Goal: Information Seeking & Learning: Learn about a topic

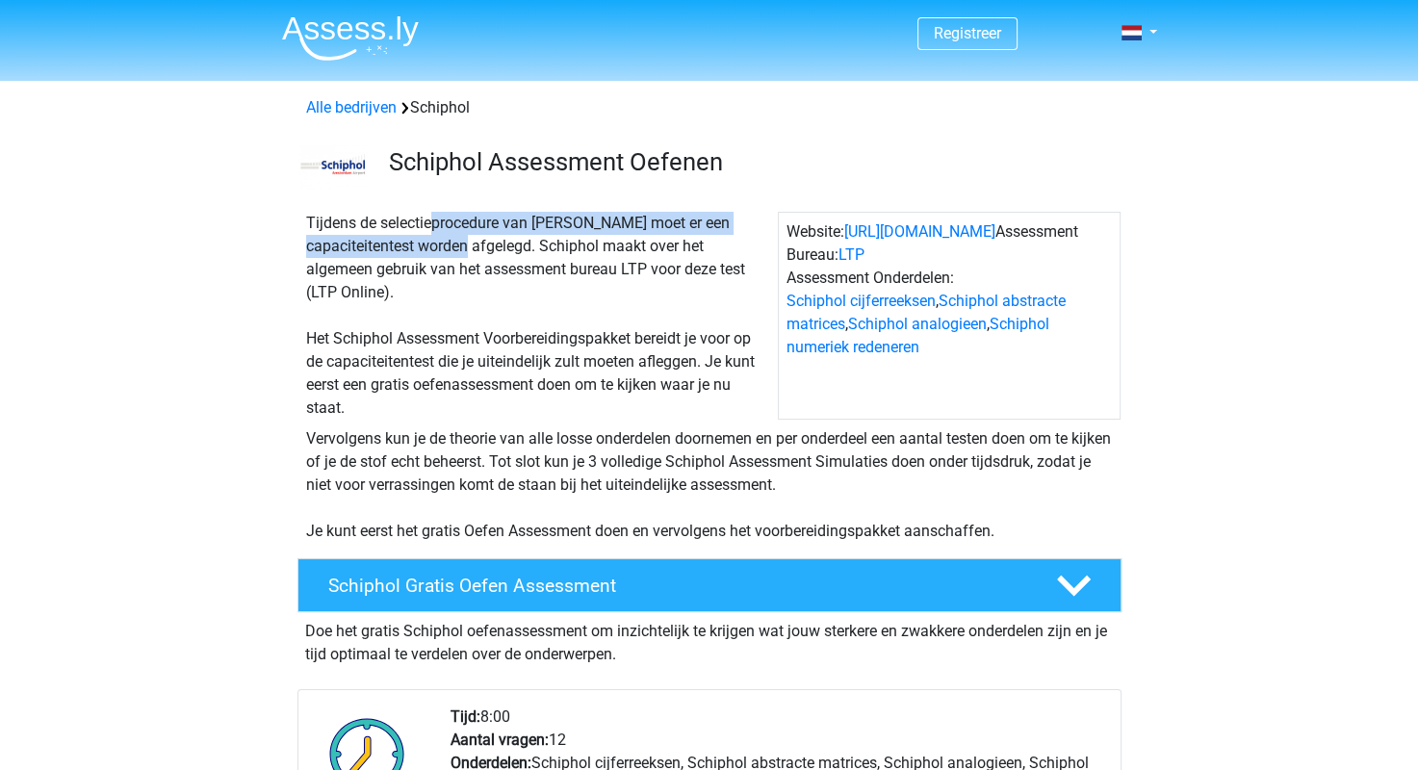
drag, startPoint x: 374, startPoint y: 223, endPoint x: 439, endPoint y: 246, distance: 68.5
click at [439, 246] on div "Tijdens de selectieprocedure van Schiphol moet er een capaciteitentest worden a…" at bounding box center [537, 316] width 479 height 208
drag, startPoint x: 439, startPoint y: 246, endPoint x: 456, endPoint y: 277, distance: 35.3
click at [456, 277] on div "Tijdens de selectieprocedure van Schiphol moet er een capaciteitentest worden a…" at bounding box center [537, 316] width 479 height 208
drag, startPoint x: 562, startPoint y: 288, endPoint x: 427, endPoint y: 258, distance: 138.0
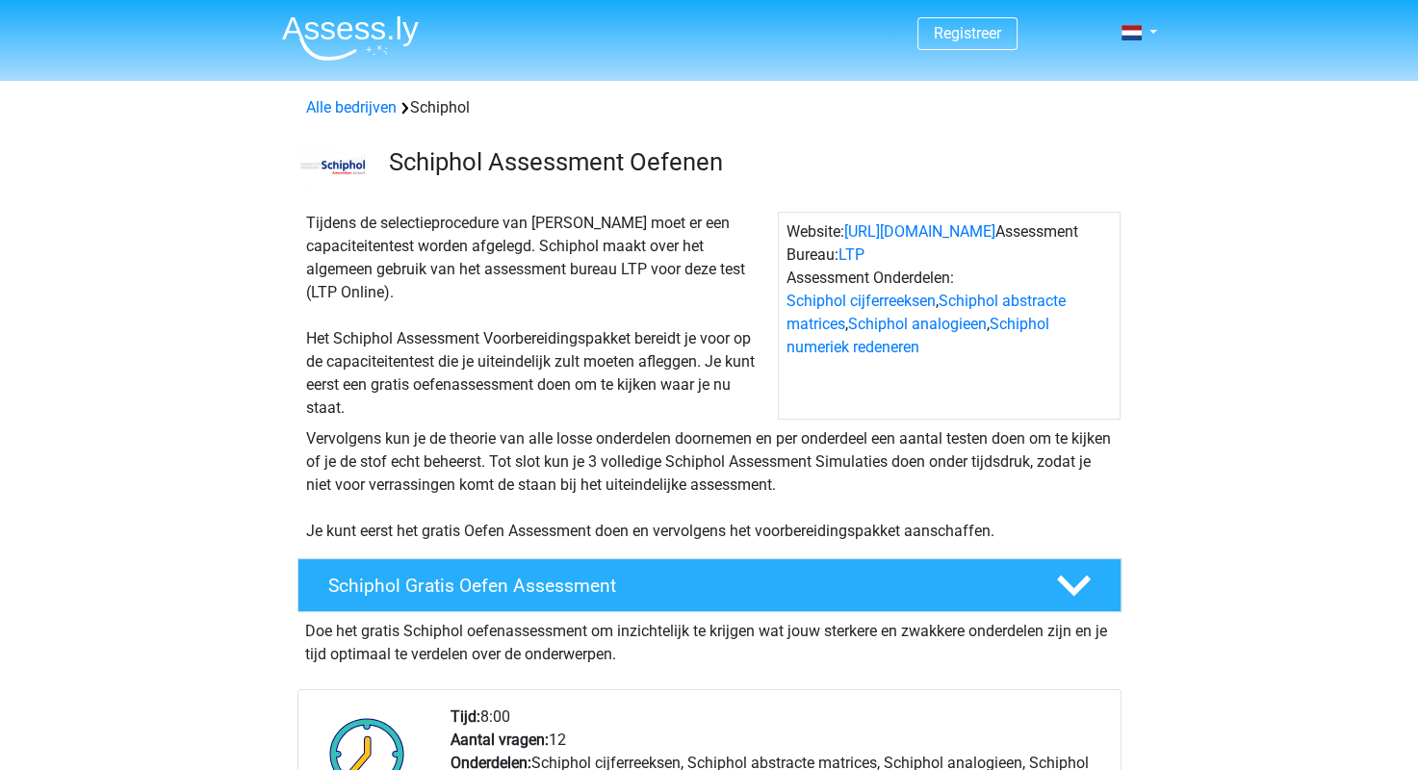
click at [427, 258] on div "Tijdens de selectieprocedure van Schiphol moet er een capaciteitentest worden a…" at bounding box center [537, 316] width 479 height 208
drag, startPoint x: 427, startPoint y: 258, endPoint x: 457, endPoint y: 284, distance: 39.6
click at [457, 284] on div "Tijdens de selectieprocedure van Schiphol moet er een capaciteitentest worden a…" at bounding box center [537, 316] width 479 height 208
click at [483, 293] on div "Tijdens de selectieprocedure van Schiphol moet er een capaciteitentest worden a…" at bounding box center [537, 316] width 479 height 208
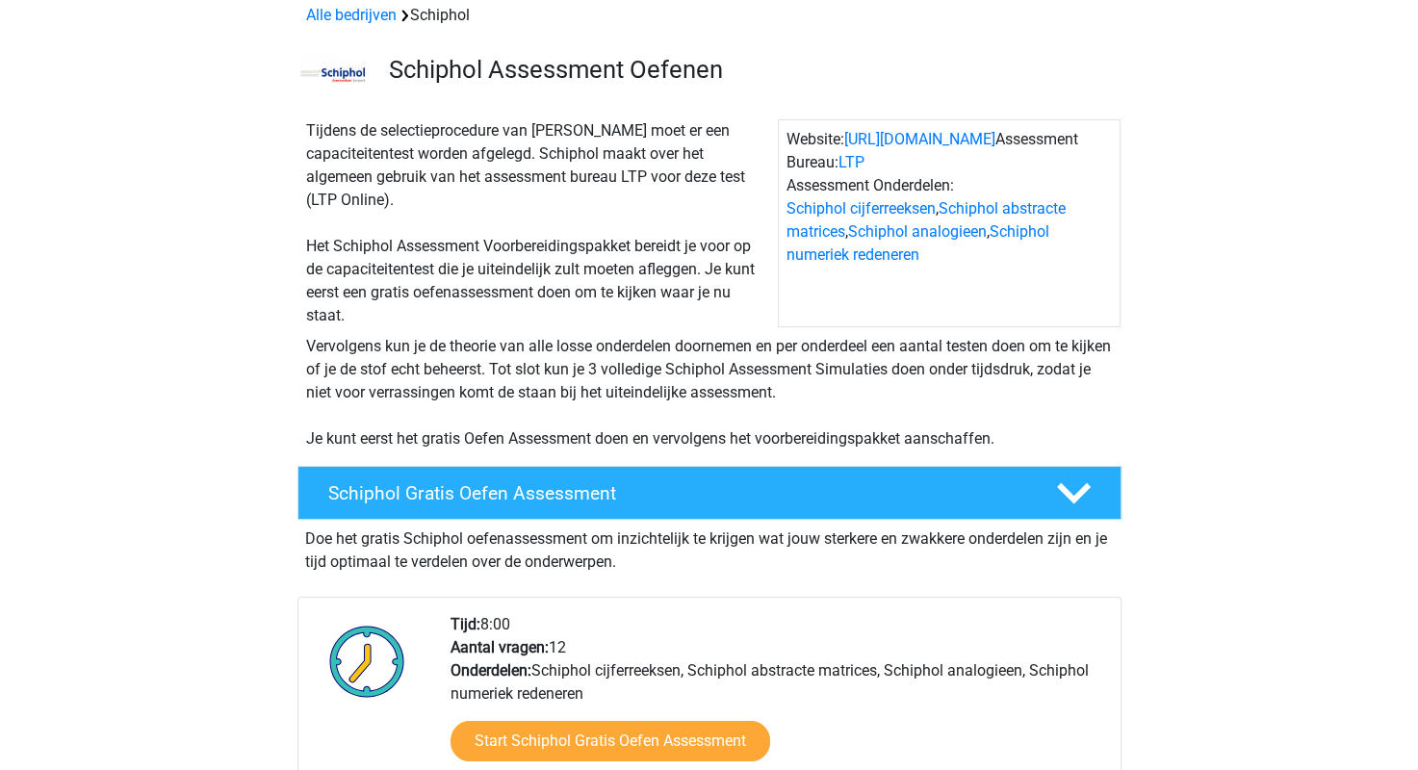
scroll to position [193, 0]
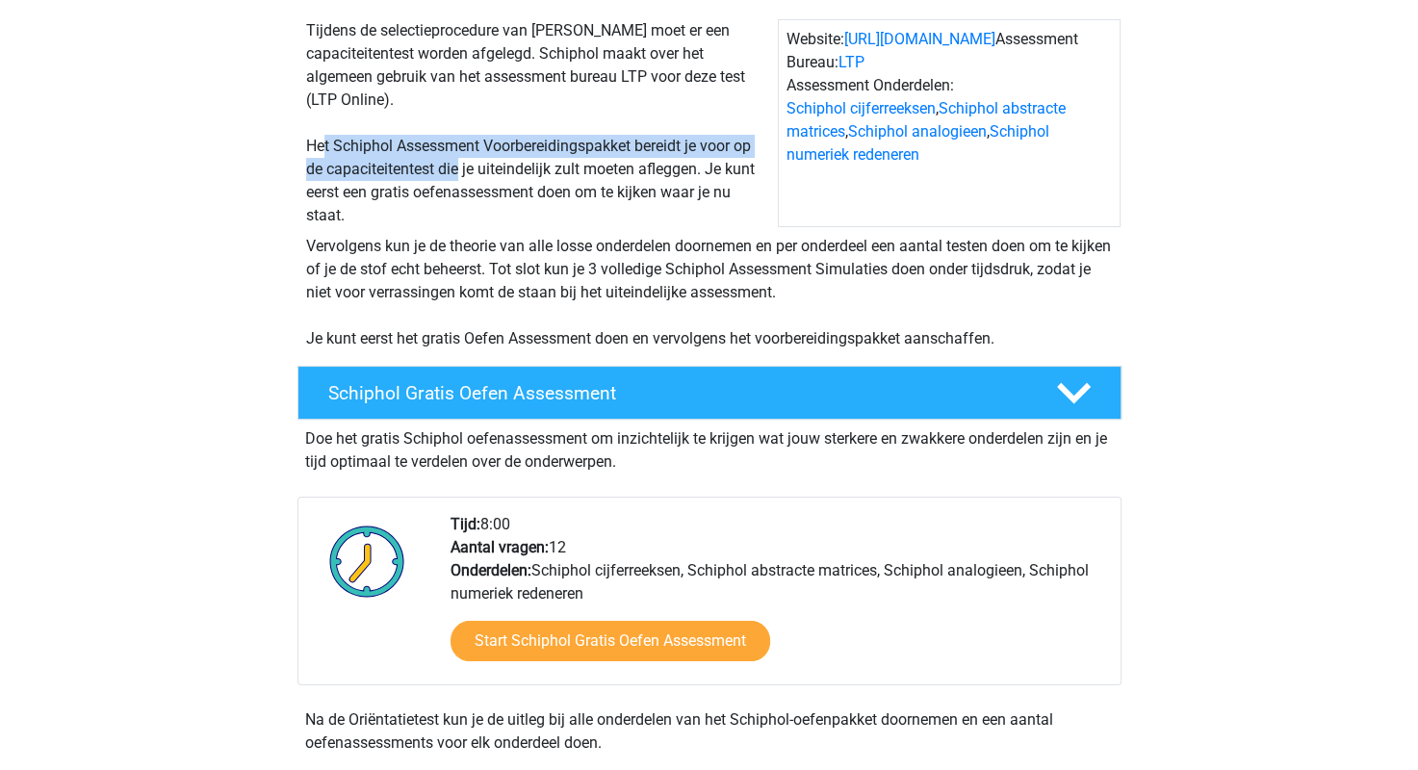
drag, startPoint x: 323, startPoint y: 139, endPoint x: 461, endPoint y: 166, distance: 140.3
click at [461, 166] on div "Tijdens de selectieprocedure van Schiphol moet er een capaciteitentest worden a…" at bounding box center [537, 123] width 479 height 208
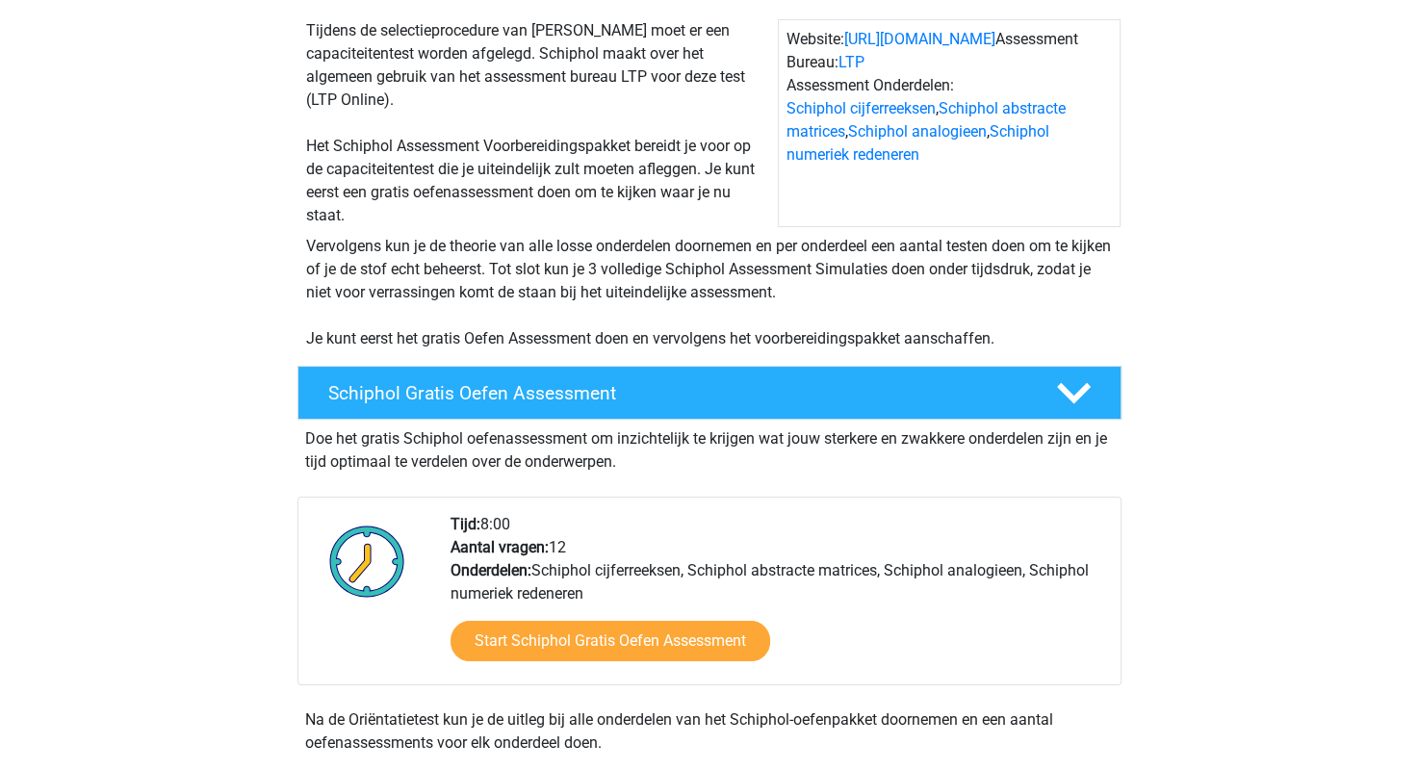
drag, startPoint x: 461, startPoint y: 166, endPoint x: 564, endPoint y: 211, distance: 112.5
click at [564, 211] on div "Tijdens de selectieprocedure van Schiphol moet er een capaciteitentest worden a…" at bounding box center [537, 123] width 479 height 208
drag, startPoint x: 543, startPoint y: 145, endPoint x: 624, endPoint y: 154, distance: 81.3
click at [624, 154] on div "Tijdens de selectieprocedure van Schiphol moet er een capaciteitentest worden a…" at bounding box center [537, 123] width 479 height 208
drag, startPoint x: 624, startPoint y: 154, endPoint x: 662, endPoint y: 200, distance: 60.1
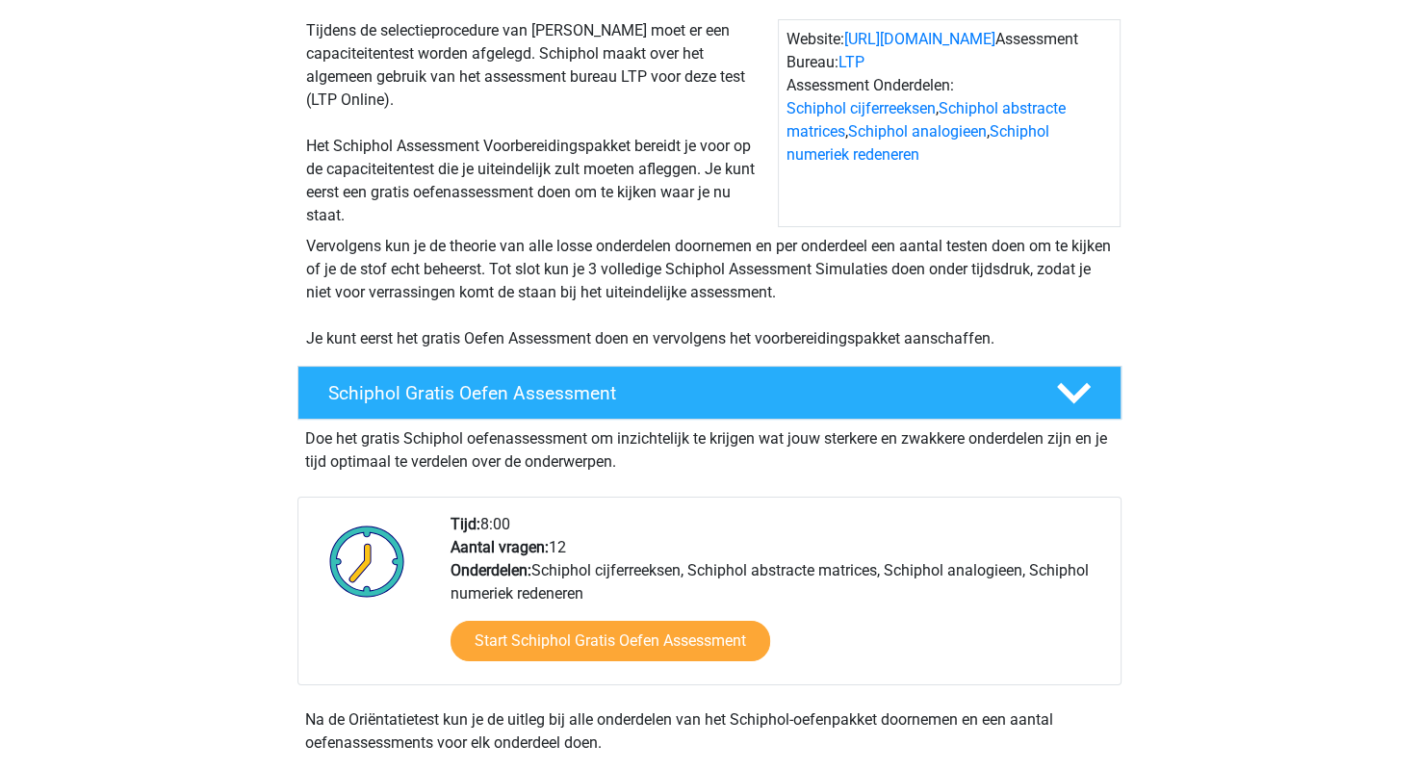
click at [662, 200] on div "Tijdens de selectieprocedure van Schiphol moet er een capaciteitentest worden a…" at bounding box center [537, 123] width 479 height 208
drag, startPoint x: 434, startPoint y: 196, endPoint x: 362, endPoint y: 184, distance: 73.3
click at [362, 184] on div "Tijdens de selectieprocedure van Schiphol moet er een capaciteitentest worden a…" at bounding box center [537, 123] width 479 height 208
drag, startPoint x: 362, startPoint y: 184, endPoint x: 421, endPoint y: 207, distance: 63.1
click at [420, 207] on div "Tijdens de selectieprocedure van Schiphol moet er een capaciteitentest worden a…" at bounding box center [537, 123] width 479 height 208
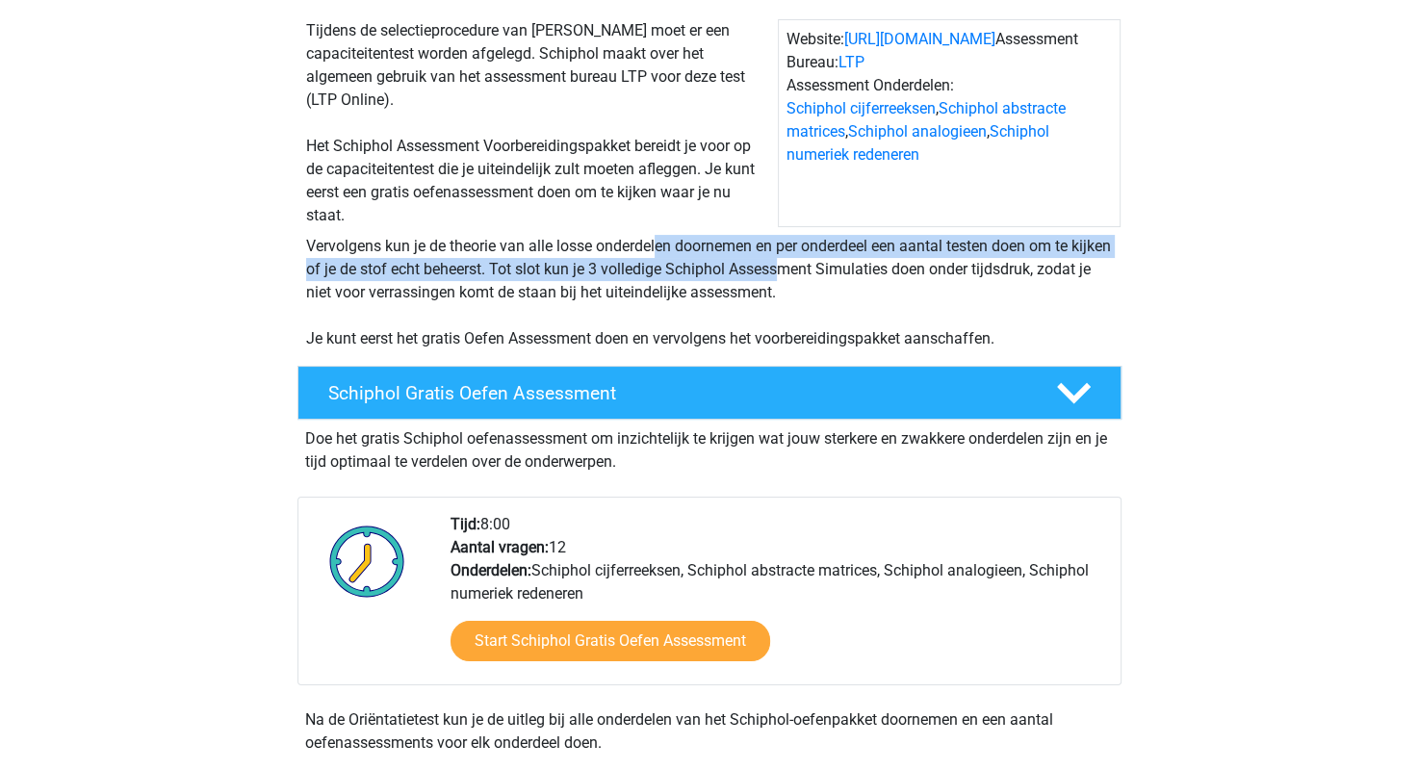
drag, startPoint x: 347, startPoint y: 246, endPoint x: 526, endPoint y: 261, distance: 179.6
click at [526, 261] on div "Vervolgens kun je de theorie van alle losse onderdelen doornemen en per onderde…" at bounding box center [709, 293] width 822 height 116
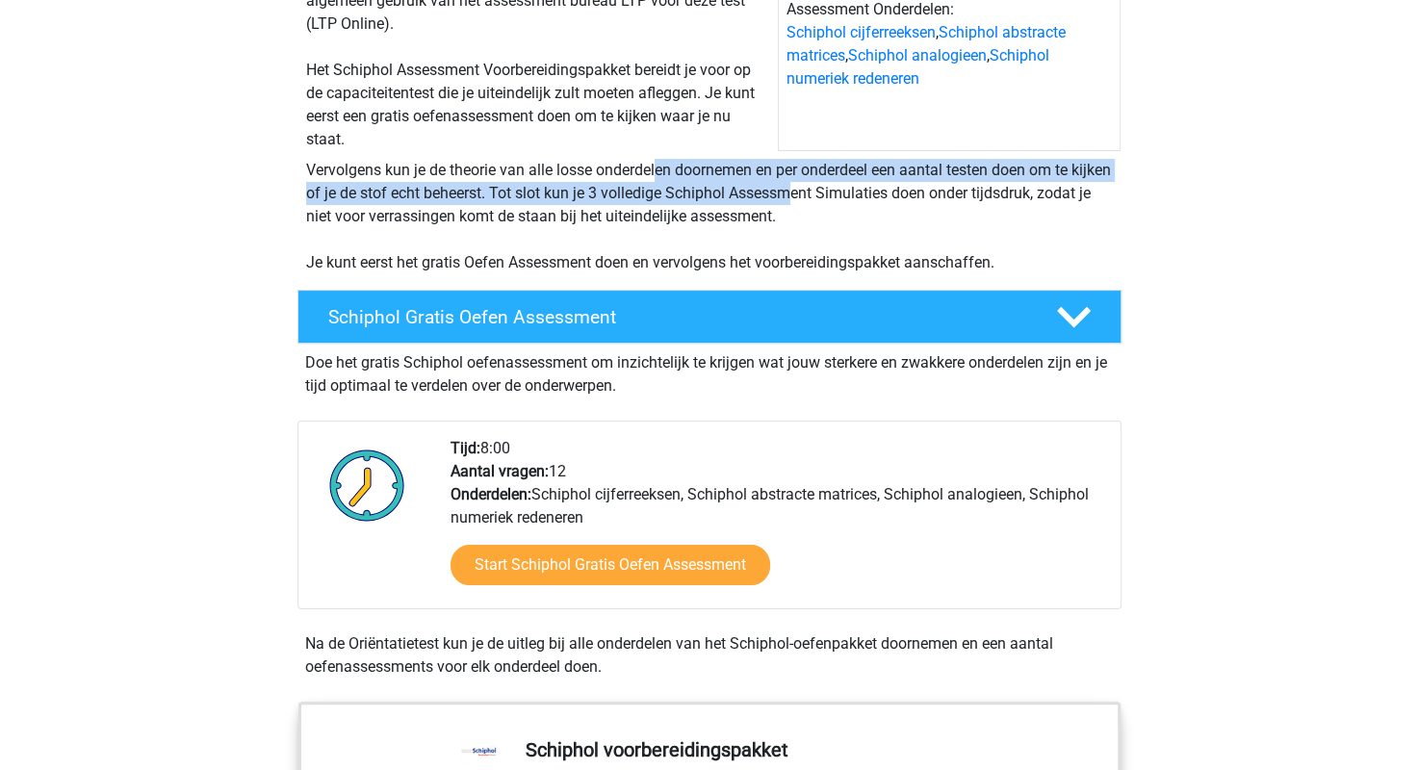
scroll to position [385, 0]
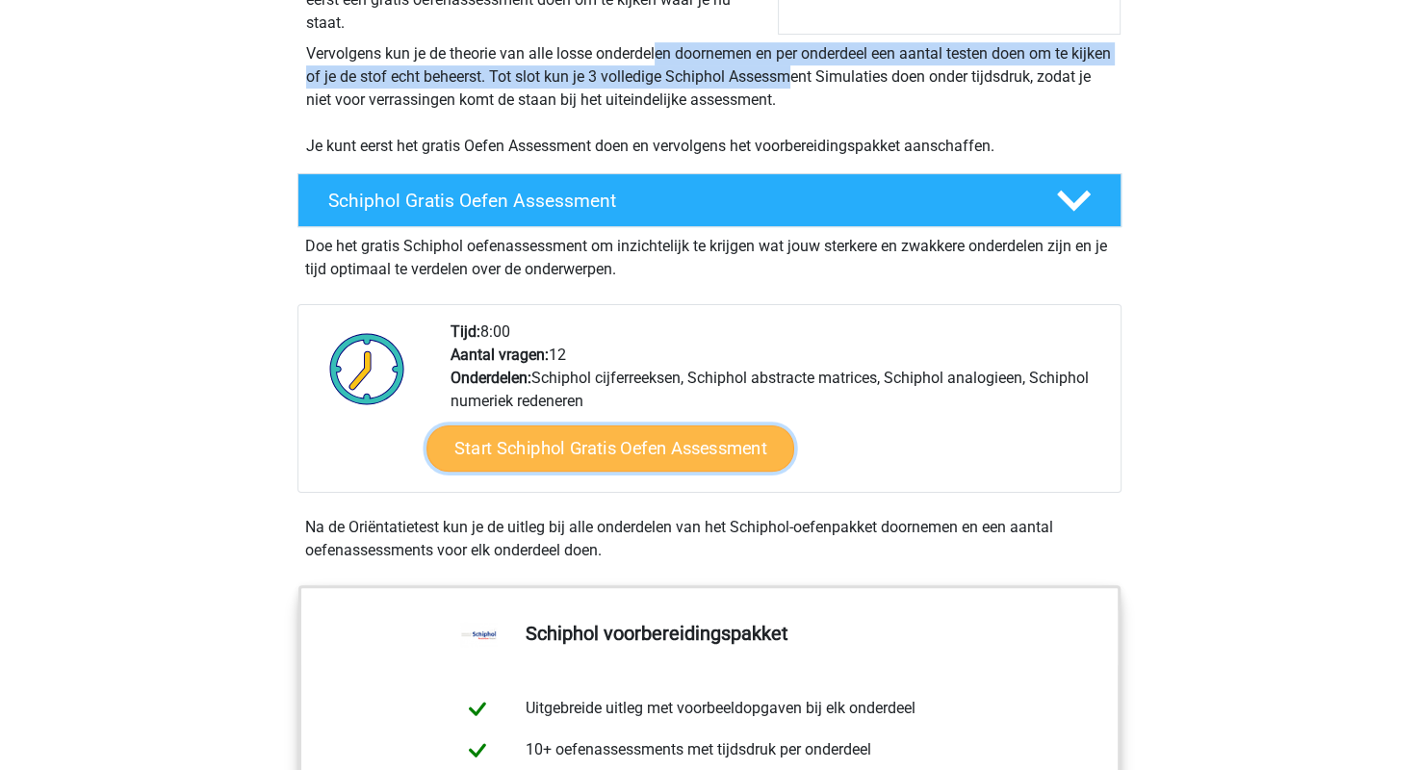
click at [576, 458] on link "Start Schiphol Gratis Oefen Assessment" at bounding box center [610, 448] width 368 height 46
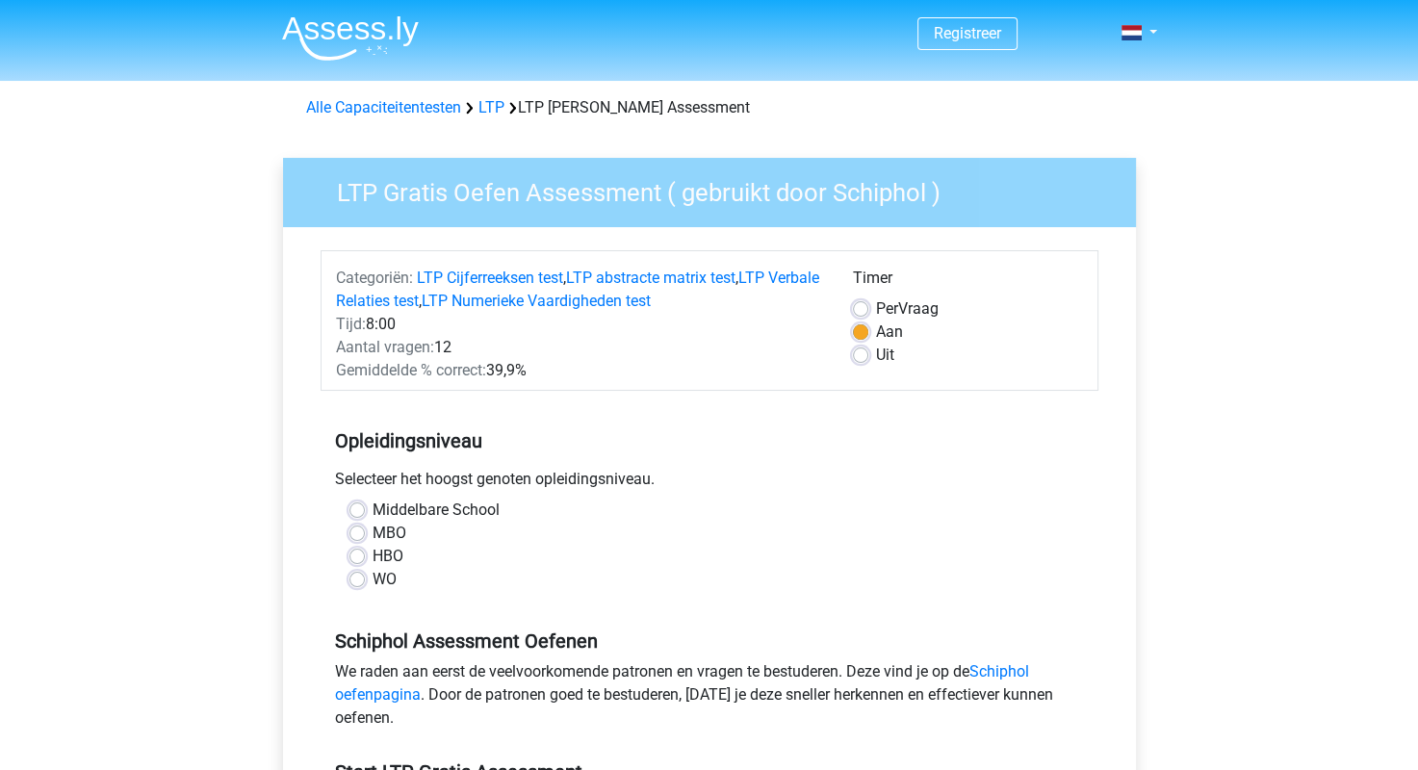
click at [366, 589] on div "WO" at bounding box center [709, 579] width 720 height 23
click at [373, 574] on label "WO" at bounding box center [385, 579] width 24 height 23
click at [357, 574] on input "WO" at bounding box center [356, 577] width 15 height 19
radio input "true"
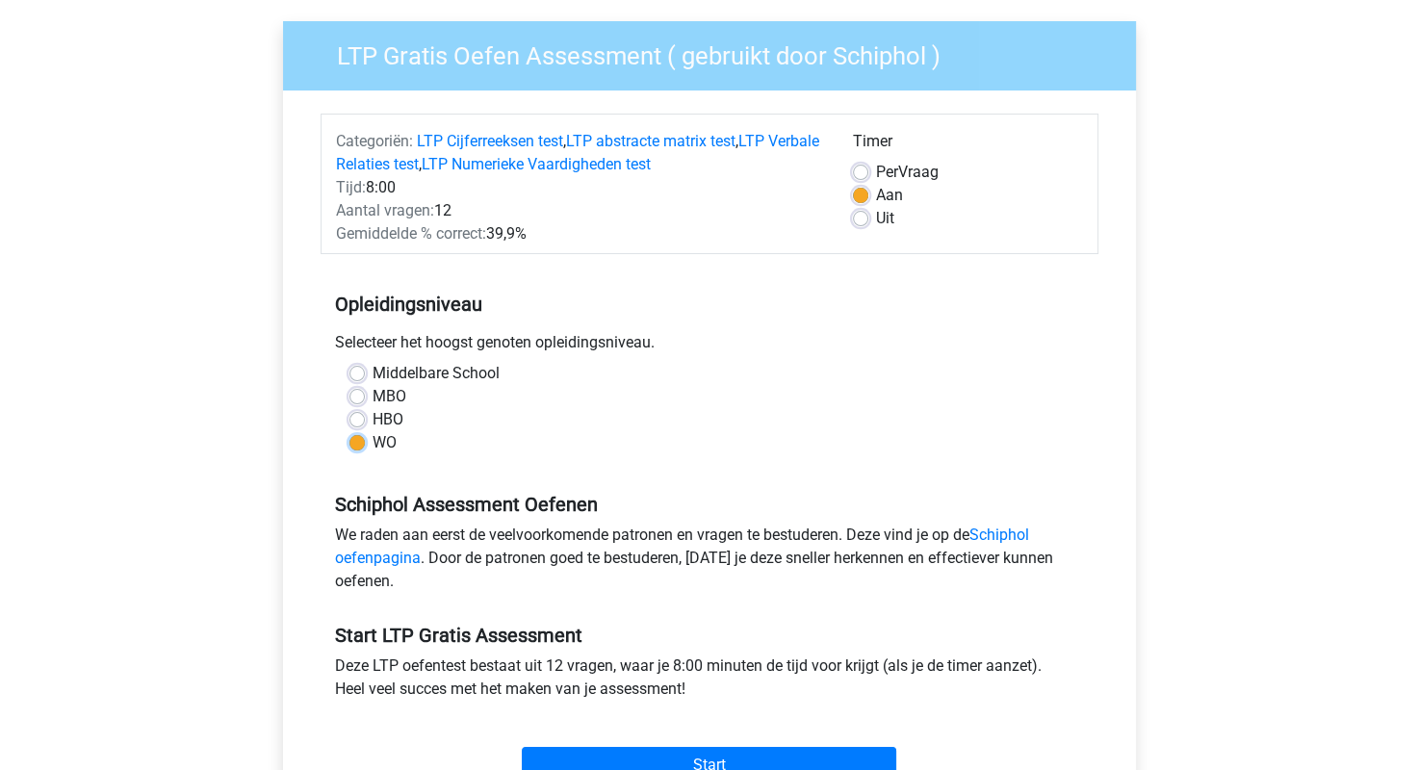
scroll to position [481, 0]
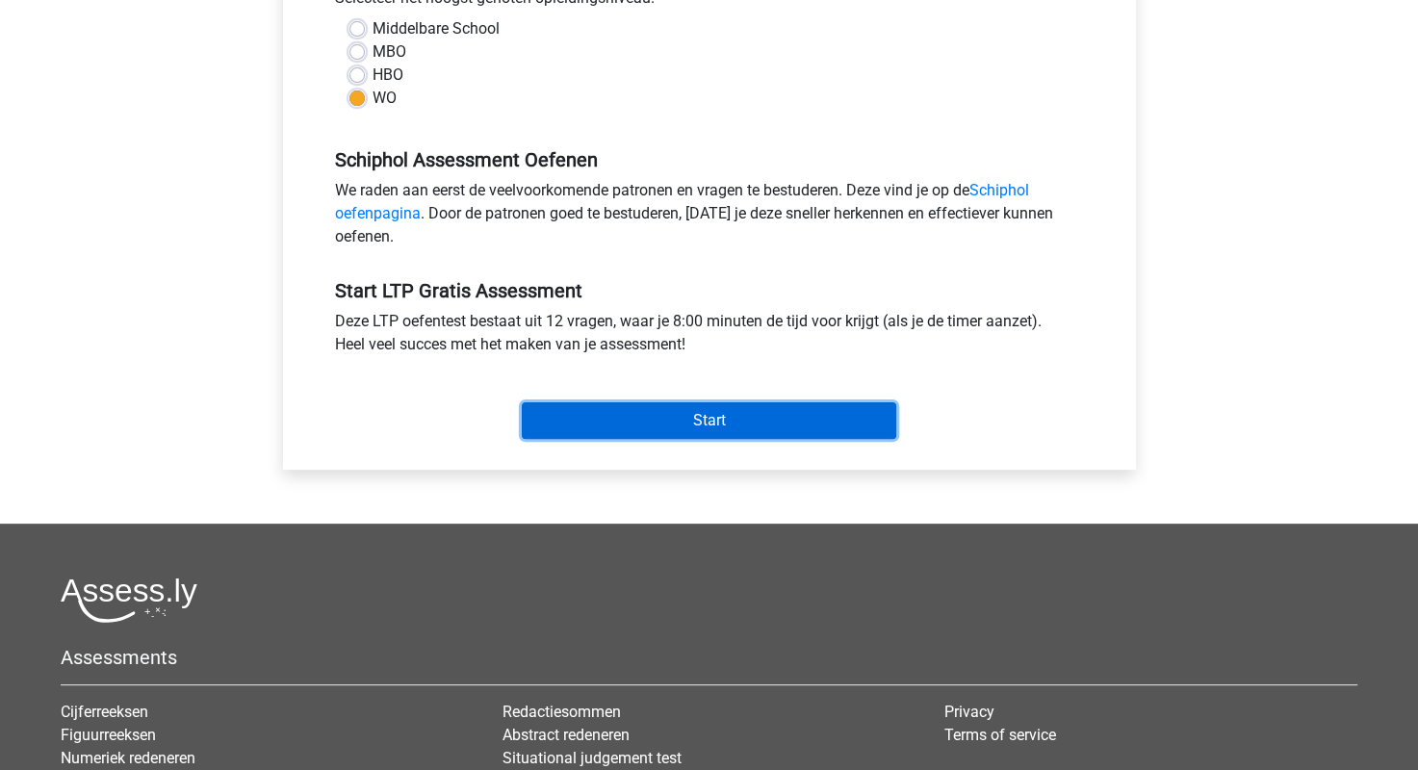
click at [565, 434] on input "Start" at bounding box center [709, 420] width 374 height 37
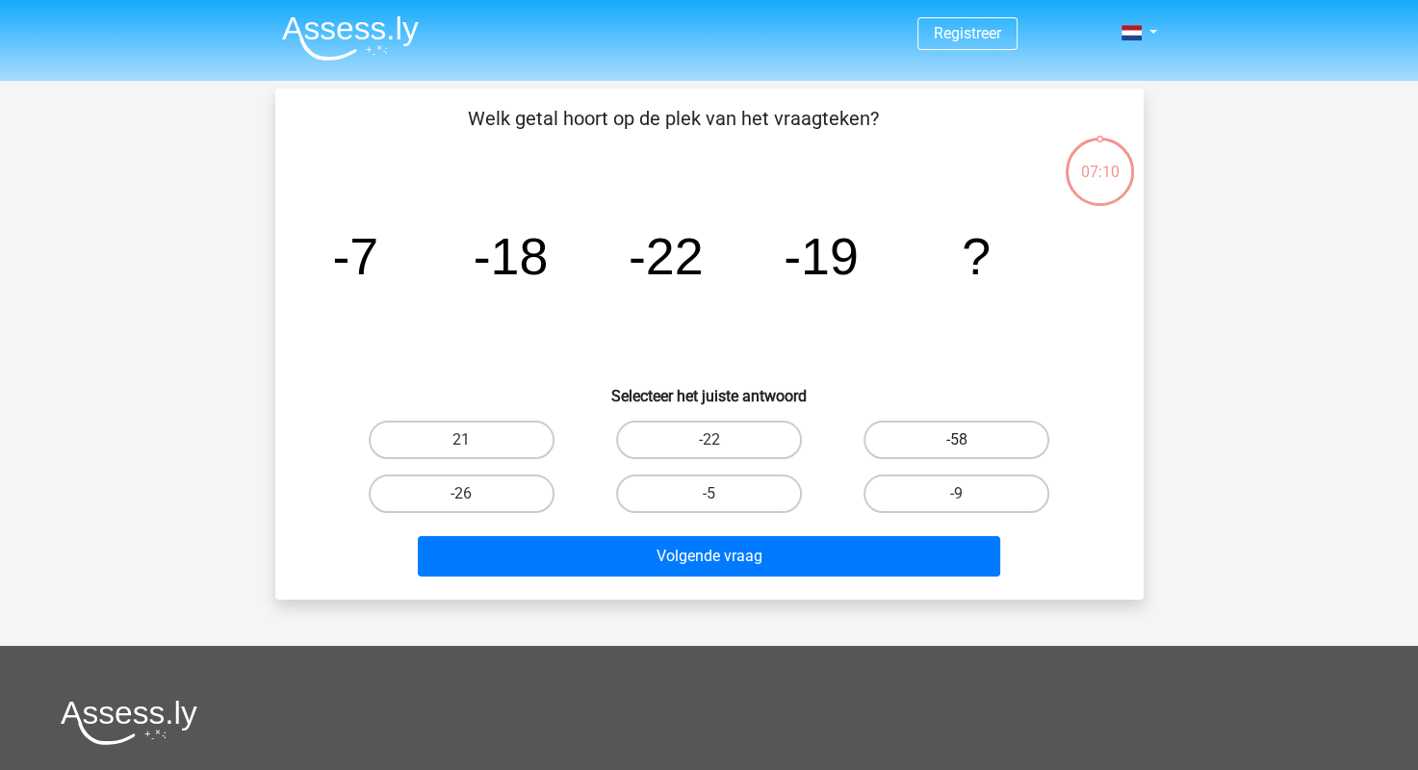
click at [895, 442] on label "-58" at bounding box center [956, 440] width 186 height 39
click at [957, 442] on input "-58" at bounding box center [963, 446] width 13 height 13
radio input "true"
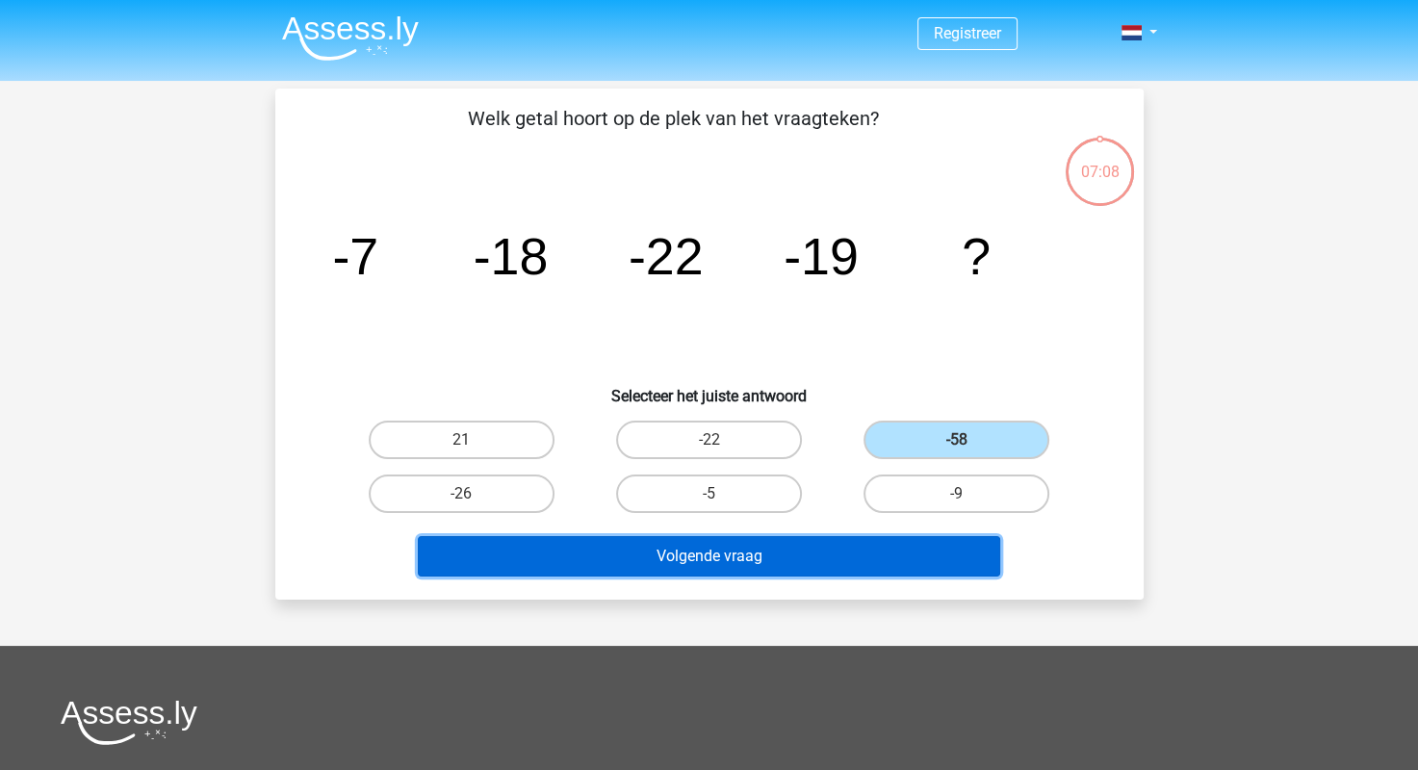
click at [741, 557] on button "Volgende vraag" at bounding box center [709, 556] width 582 height 40
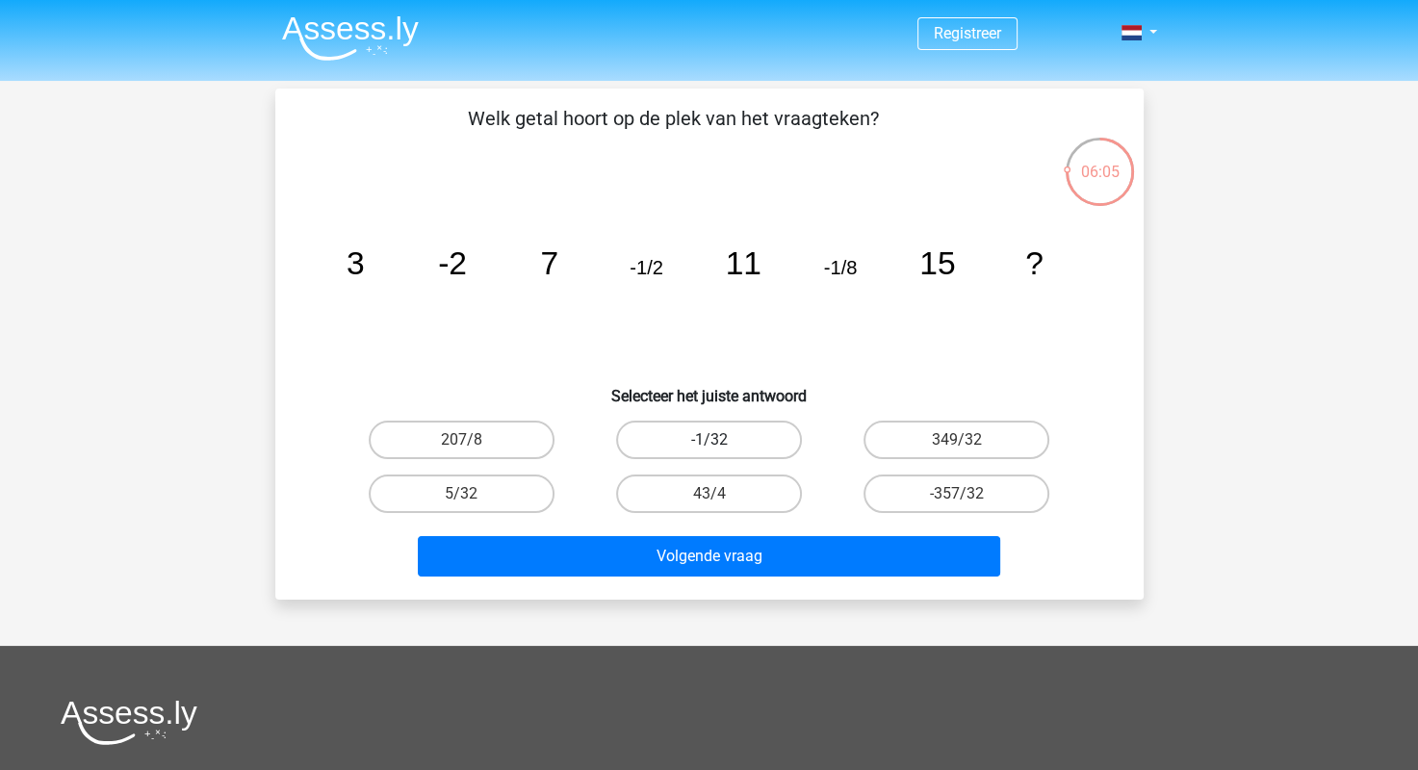
click at [762, 448] on label "-1/32" at bounding box center [709, 440] width 186 height 39
click at [721, 448] on input "-1/32" at bounding box center [715, 446] width 13 height 13
radio input "true"
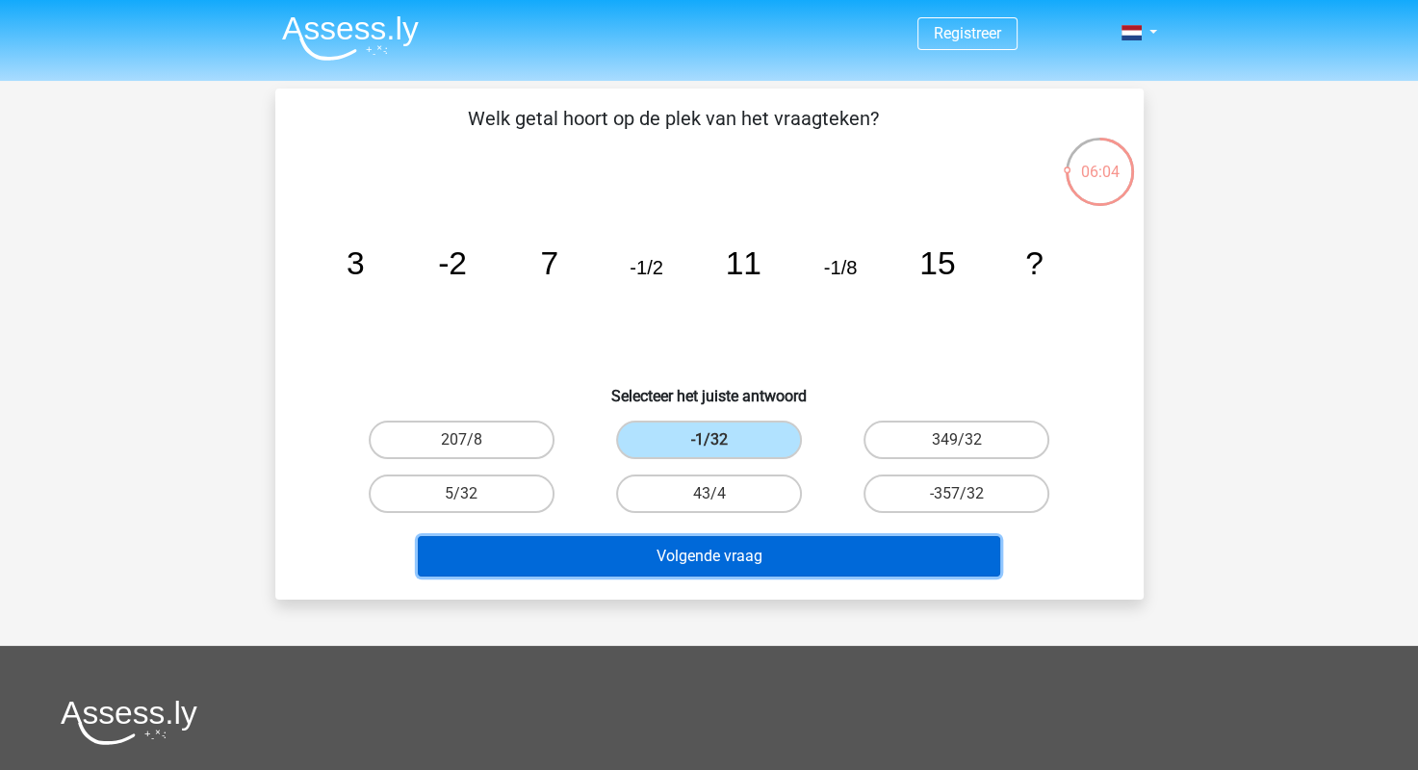
click at [780, 564] on button "Volgende vraag" at bounding box center [709, 556] width 582 height 40
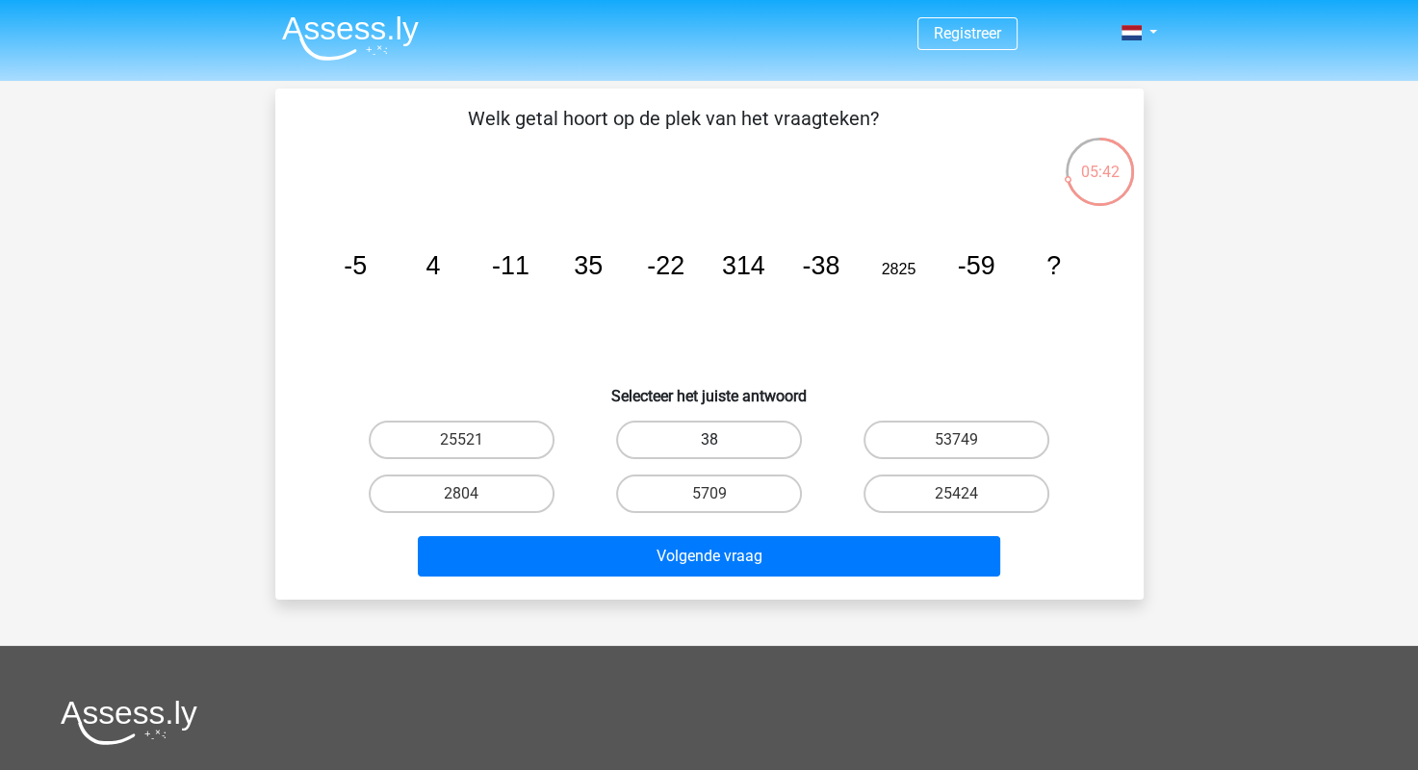
click at [739, 442] on label "38" at bounding box center [709, 440] width 186 height 39
click at [721, 442] on input "38" at bounding box center [715, 446] width 13 height 13
radio input "true"
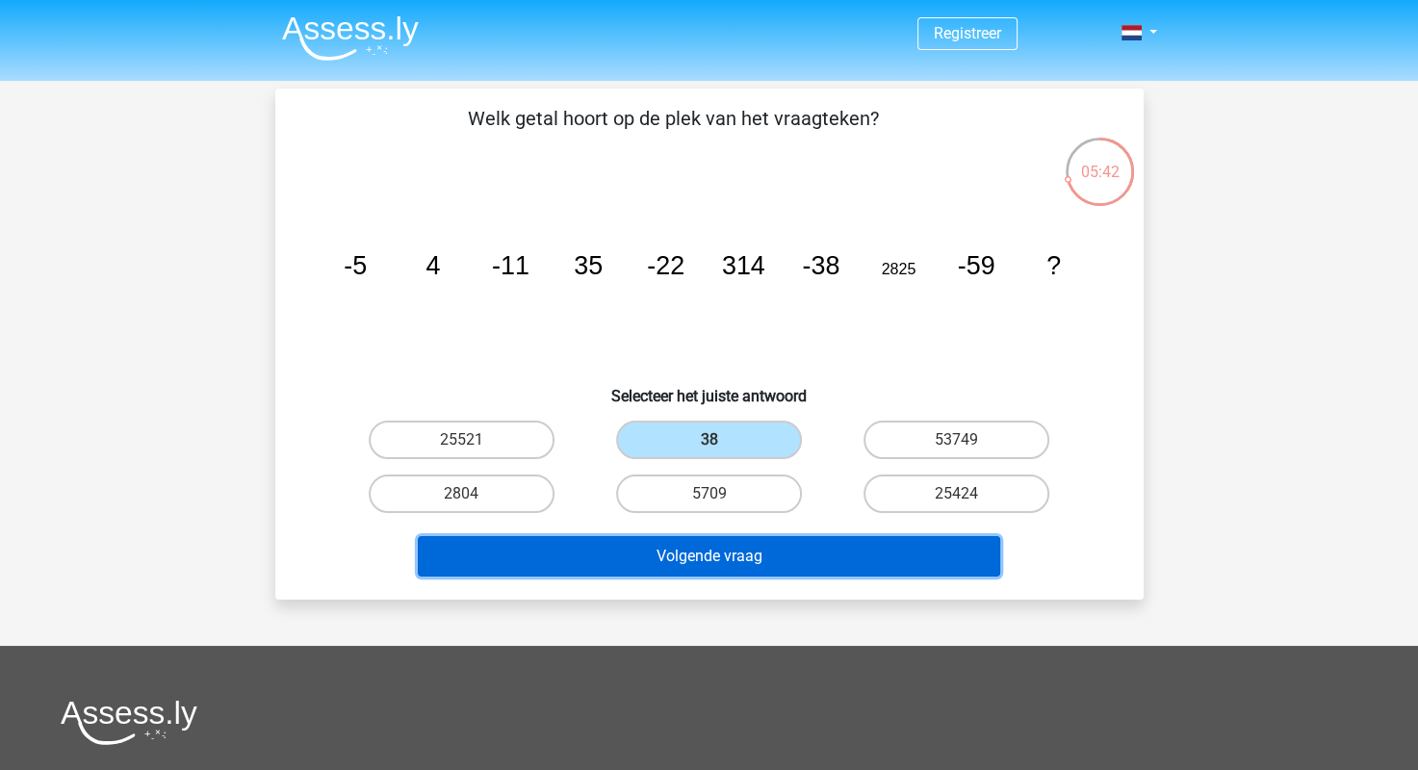
click at [722, 551] on button "Volgende vraag" at bounding box center [709, 556] width 582 height 40
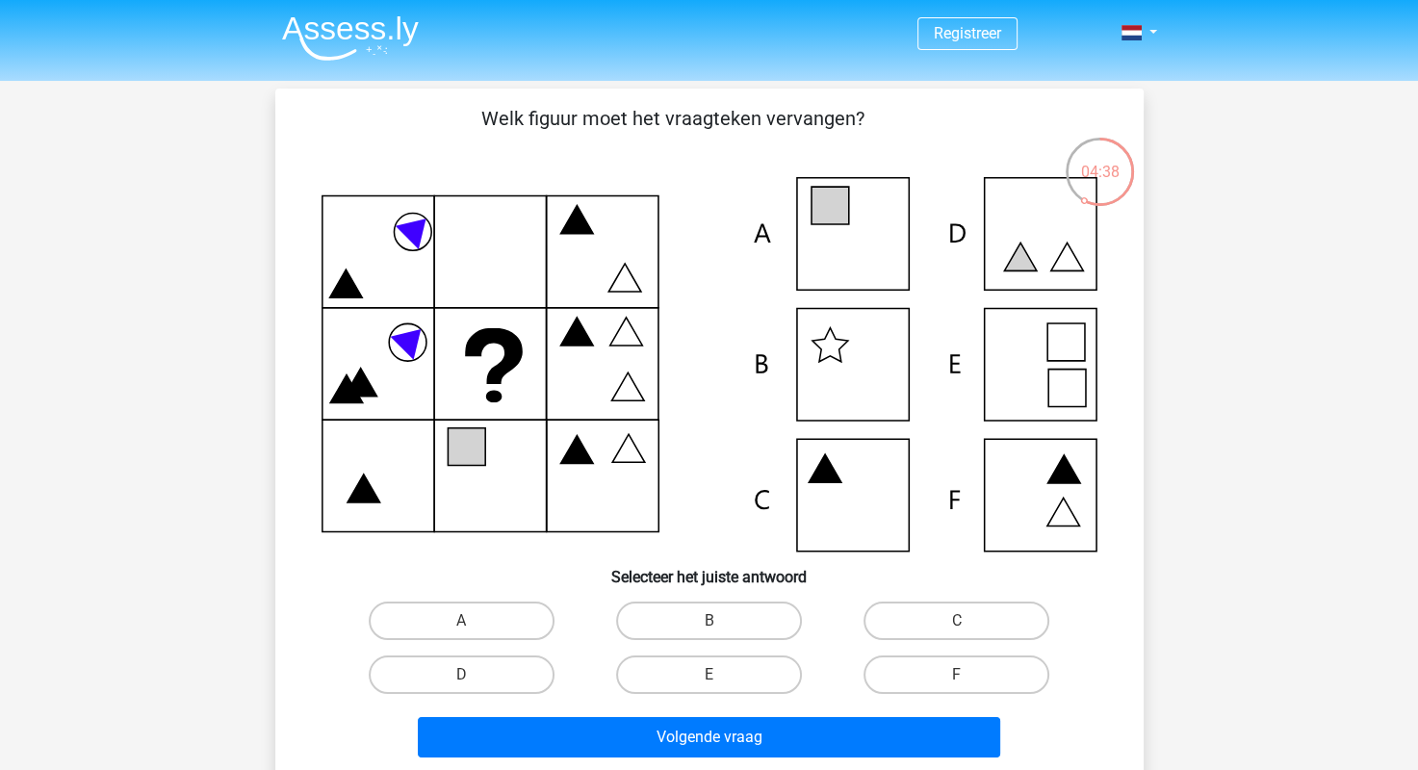
click at [879, 266] on icon at bounding box center [710, 364] width 776 height 374
click at [843, 248] on icon at bounding box center [710, 364] width 776 height 374
click at [425, 636] on label "A" at bounding box center [462, 621] width 186 height 39
click at [461, 633] on input "A" at bounding box center [467, 627] width 13 height 13
radio input "true"
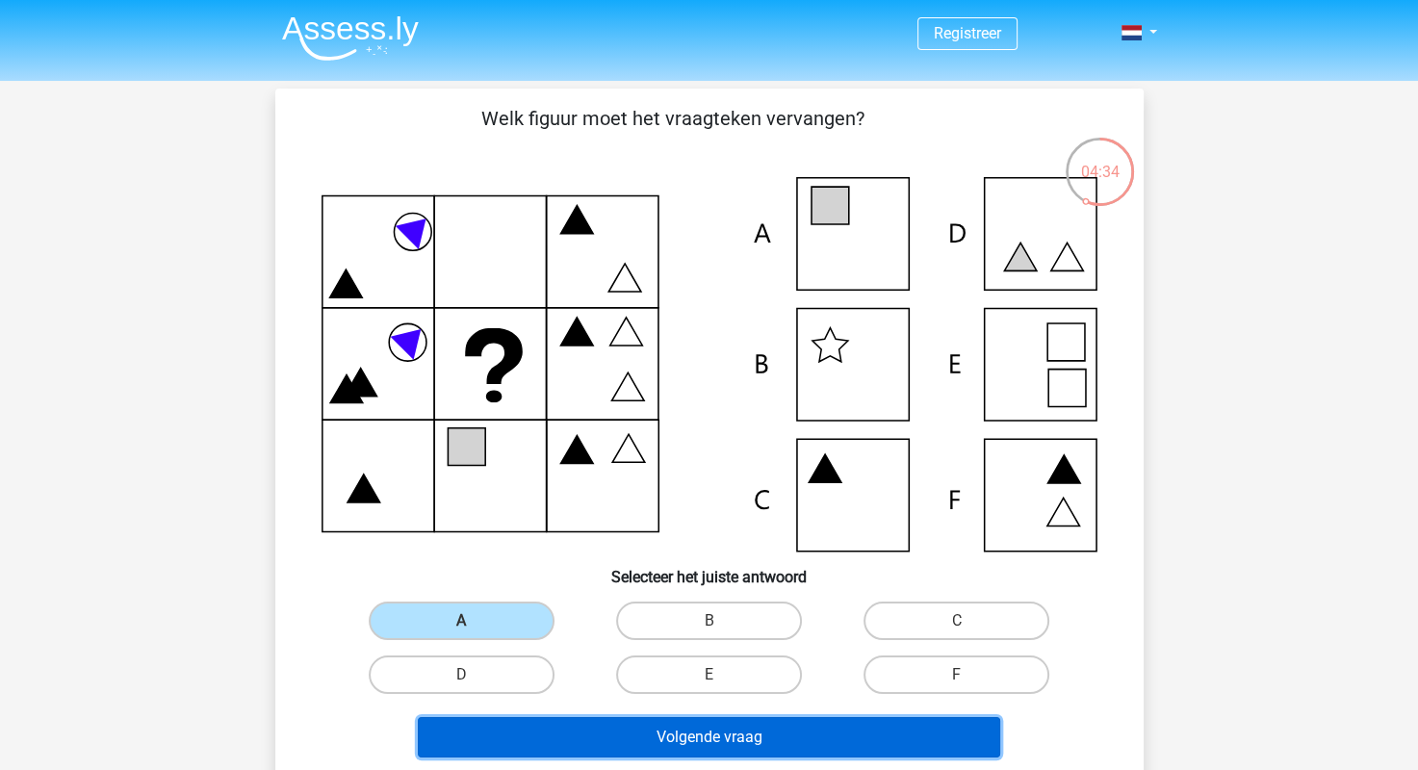
click at [696, 752] on button "Volgende vraag" at bounding box center [709, 737] width 582 height 40
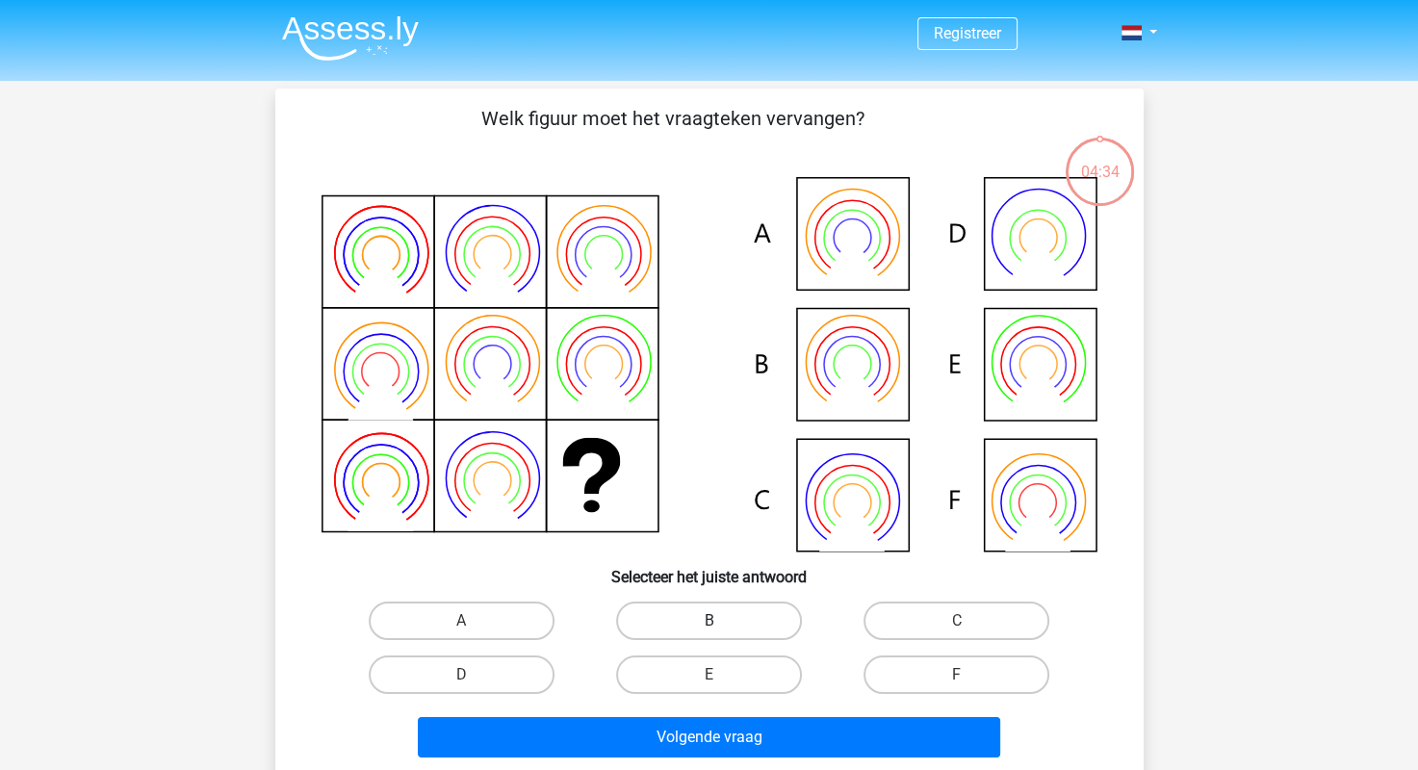
scroll to position [89, 0]
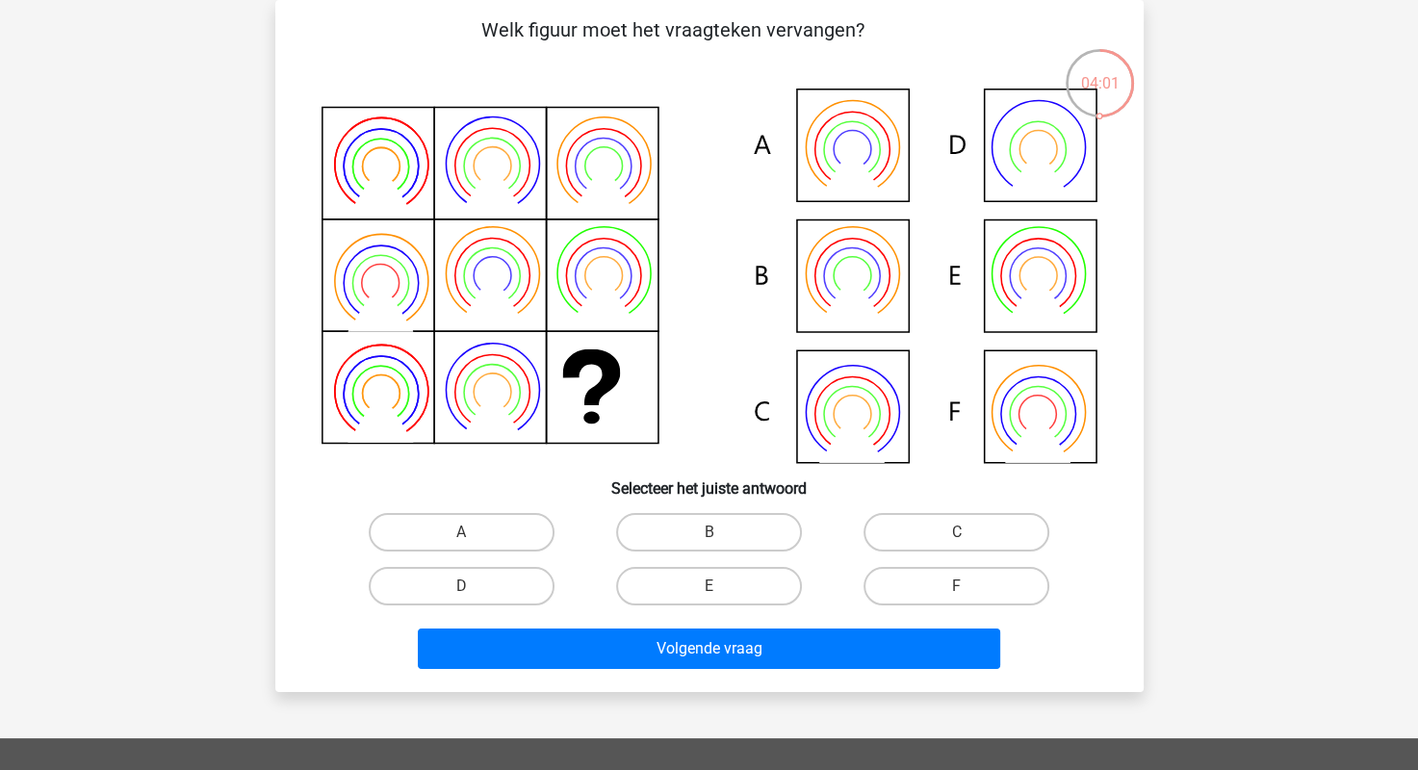
click at [1067, 279] on icon at bounding box center [710, 276] width 776 height 374
click at [702, 584] on label "E" at bounding box center [709, 586] width 186 height 39
click at [709, 586] on input "E" at bounding box center [715, 592] width 13 height 13
radio input "true"
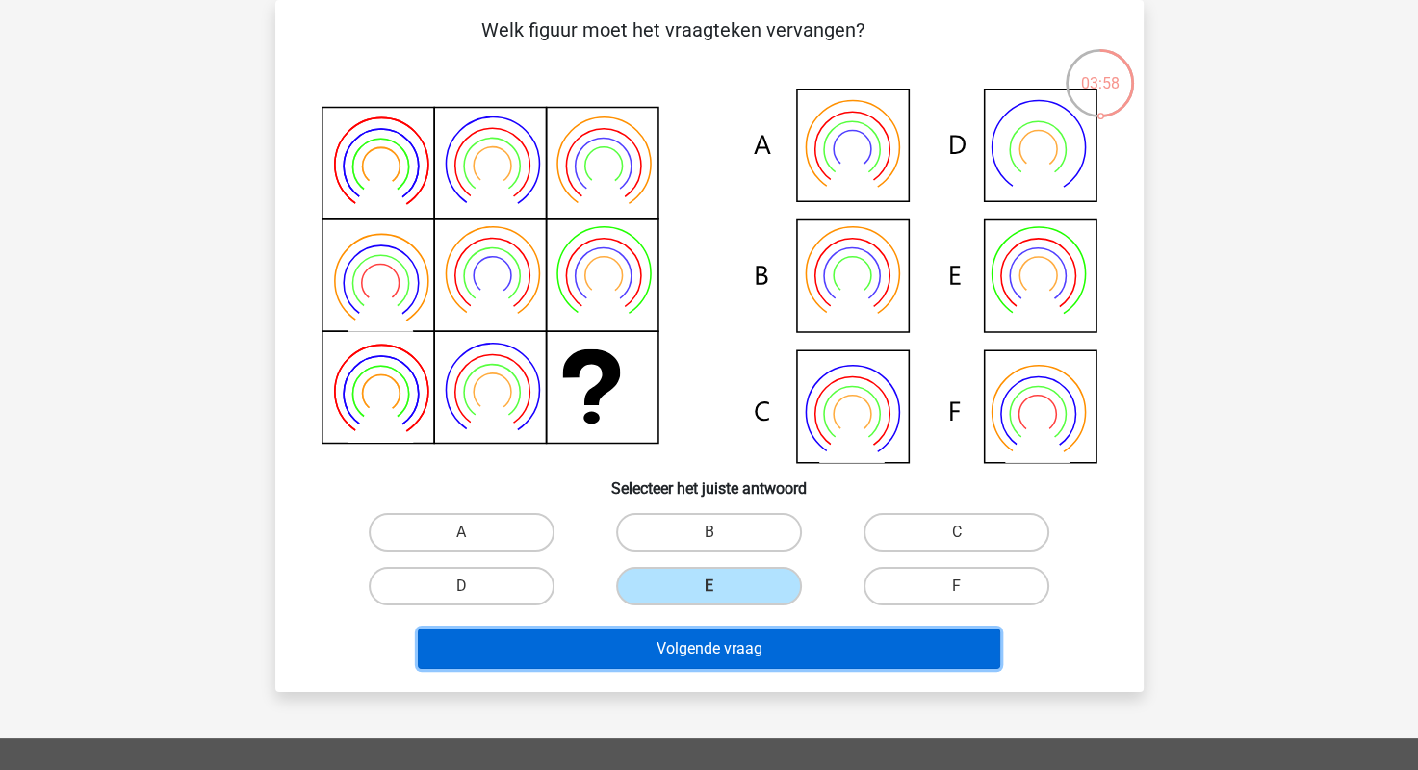
click at [751, 644] on button "Volgende vraag" at bounding box center [709, 649] width 582 height 40
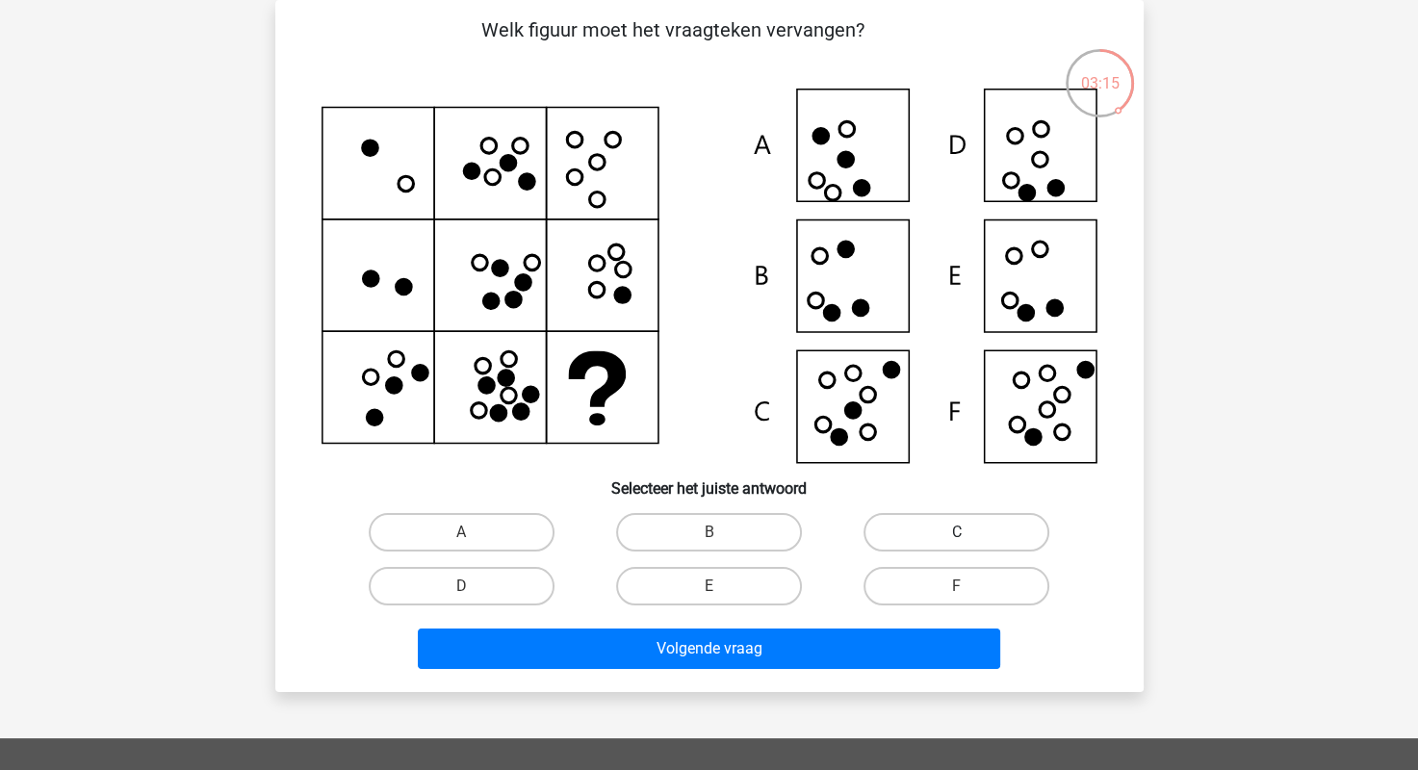
click at [936, 551] on label "C" at bounding box center [956, 532] width 186 height 39
click at [957, 545] on input "C" at bounding box center [963, 538] width 13 height 13
radio input "true"
click at [1051, 401] on icon at bounding box center [710, 276] width 776 height 374
click at [973, 581] on label "F" at bounding box center [956, 586] width 186 height 39
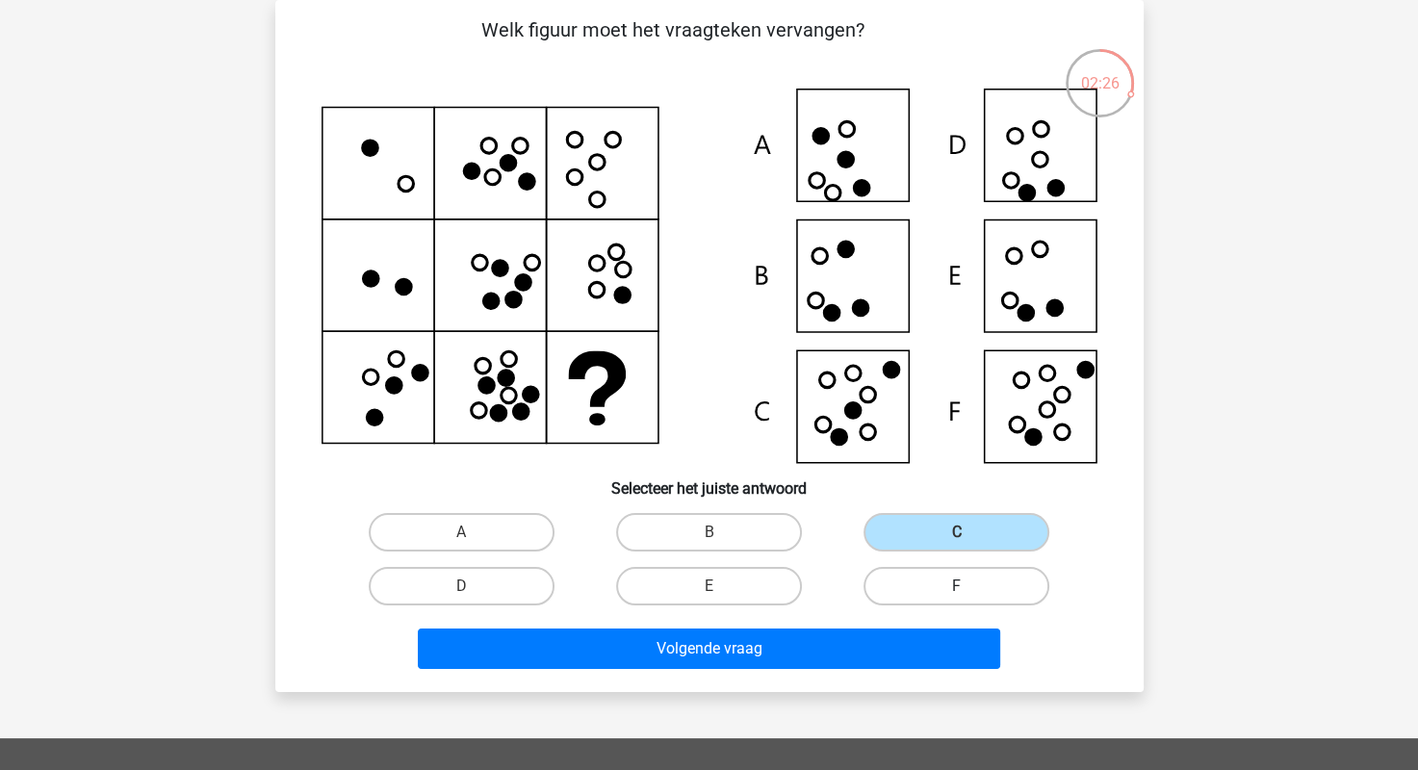
click at [969, 586] on input "F" at bounding box center [963, 592] width 13 height 13
radio input "true"
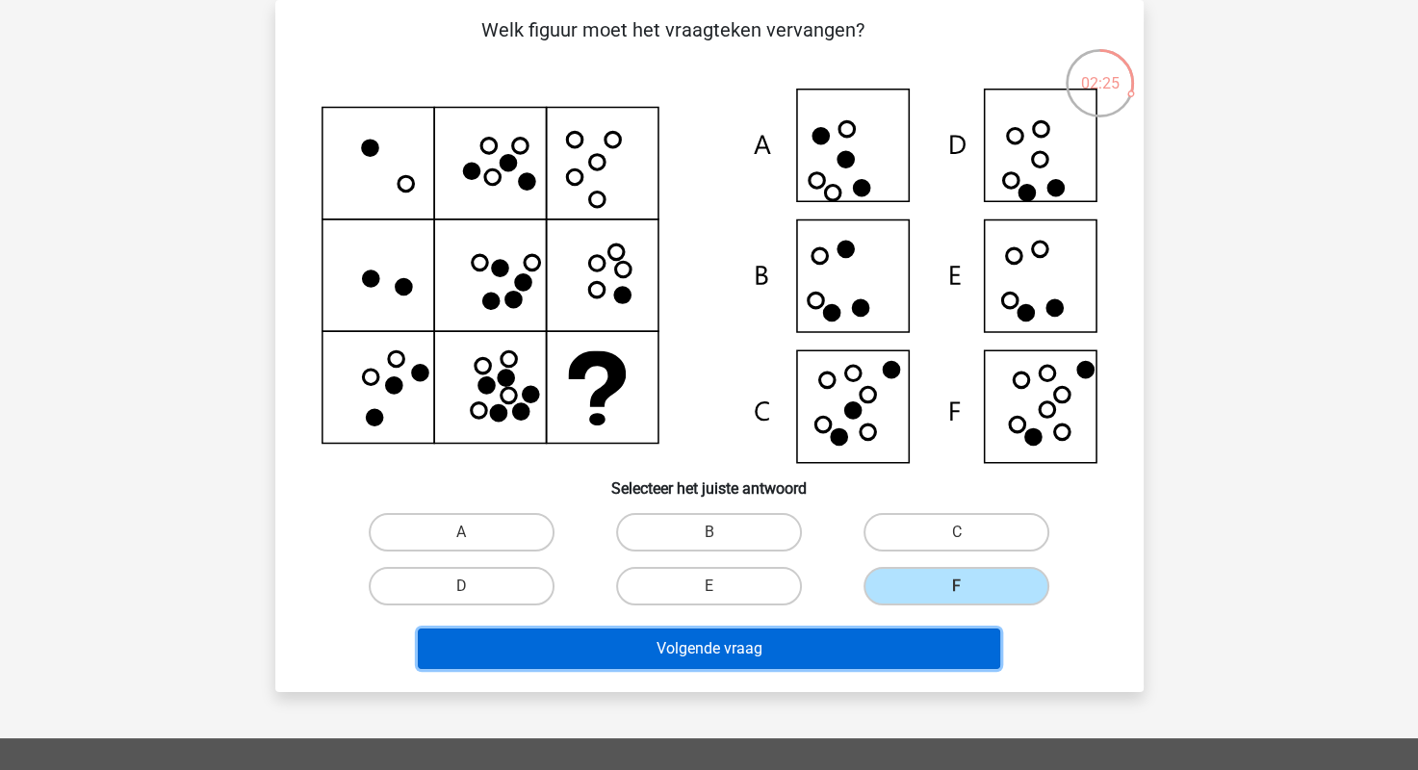
click at [909, 644] on button "Volgende vraag" at bounding box center [709, 649] width 582 height 40
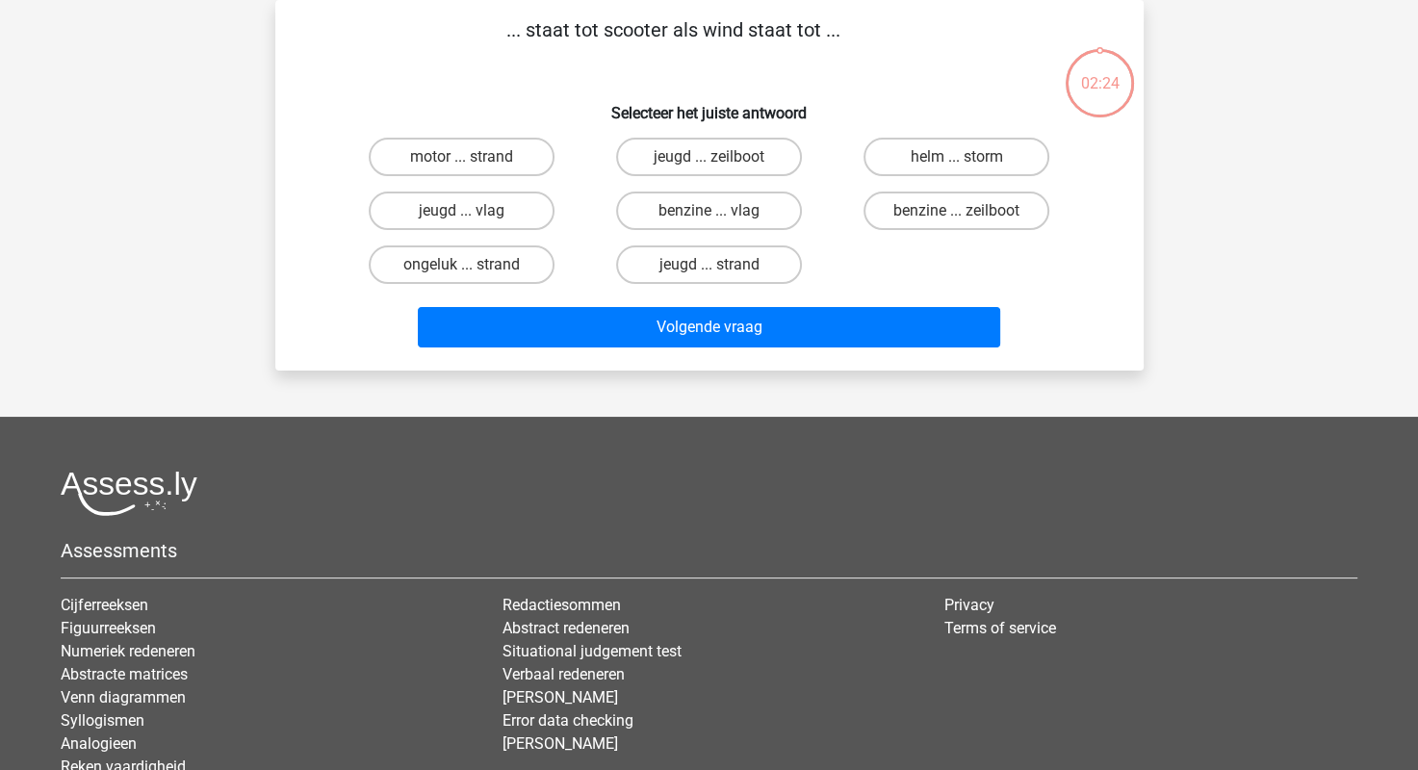
scroll to position [0, 0]
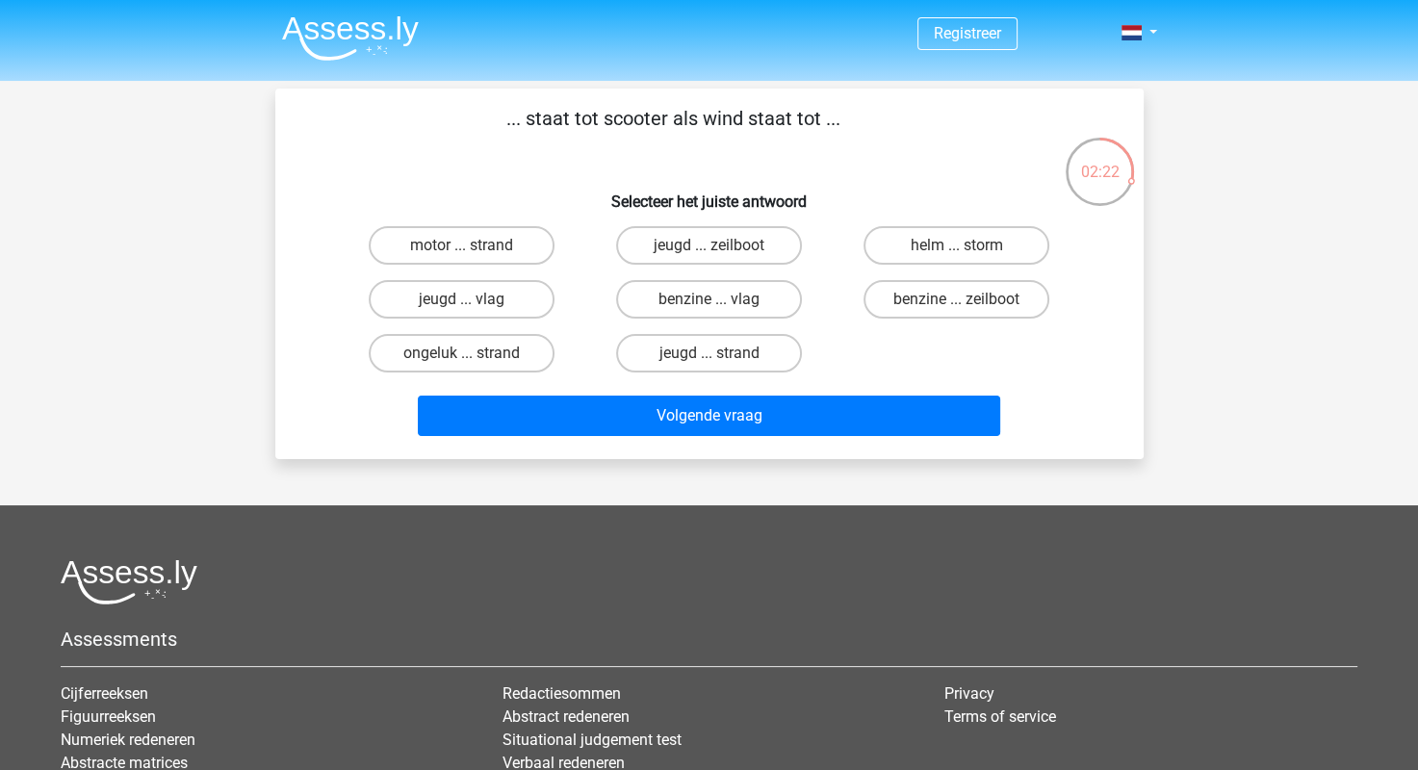
drag, startPoint x: 643, startPoint y: 119, endPoint x: 741, endPoint y: 119, distance: 98.2
click at [741, 119] on p "... staat tot scooter als wind staat tot ..." at bounding box center [673, 133] width 734 height 58
drag, startPoint x: 741, startPoint y: 119, endPoint x: 900, endPoint y: 136, distance: 159.7
click at [900, 136] on p "... staat tot scooter als wind staat tot ..." at bounding box center [673, 133] width 734 height 58
click at [730, 296] on label "benzine ... vlag" at bounding box center [709, 299] width 186 height 39
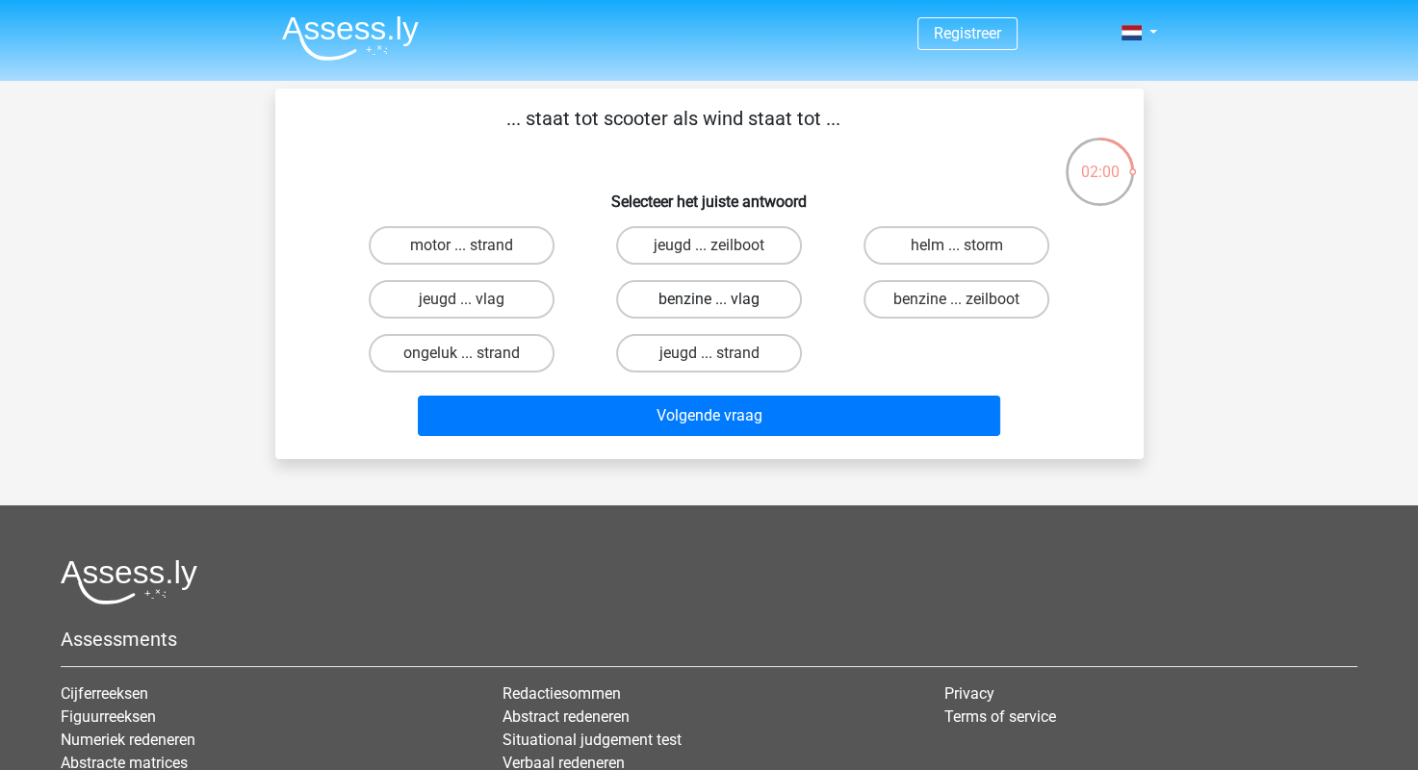
click at [721, 299] on input "benzine ... vlag" at bounding box center [715, 305] width 13 height 13
radio input "true"
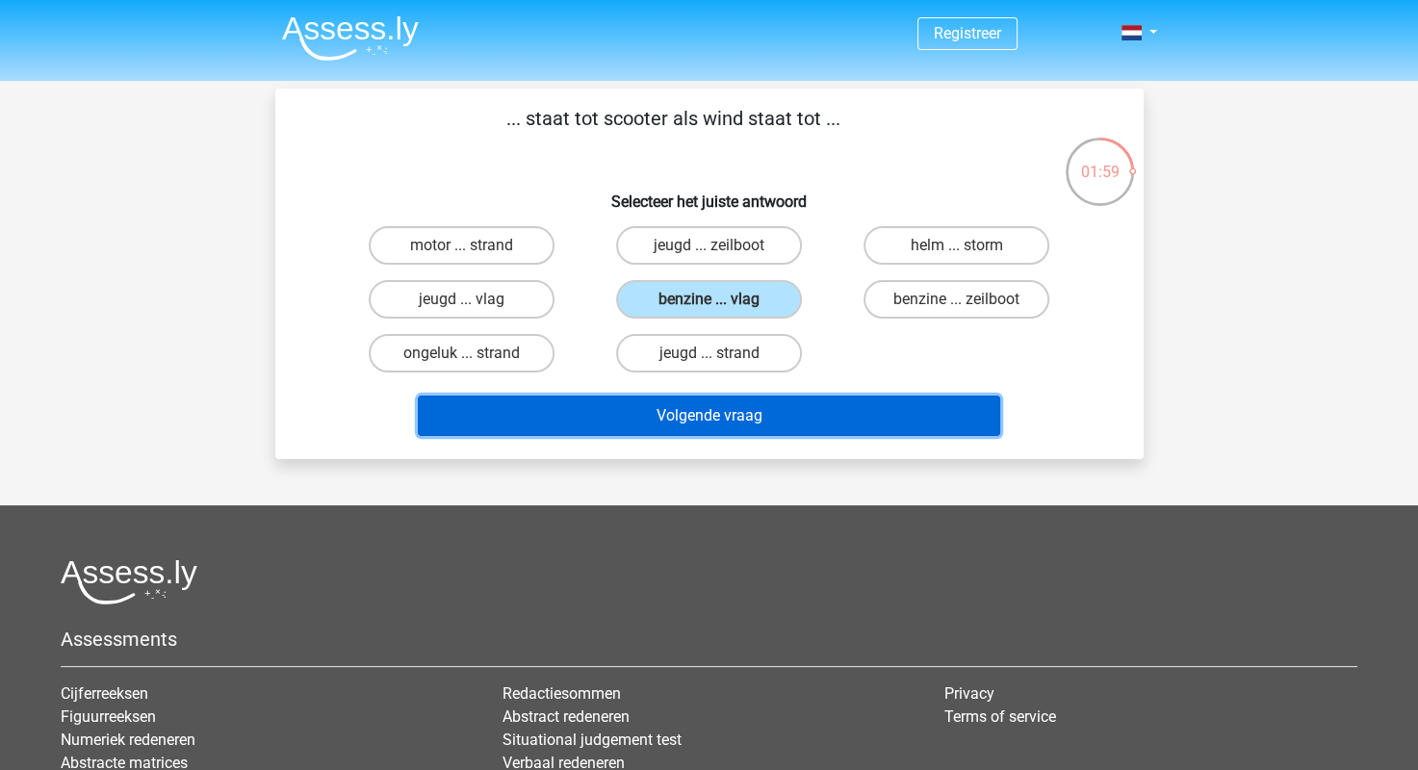
click at [755, 418] on button "Volgende vraag" at bounding box center [709, 416] width 582 height 40
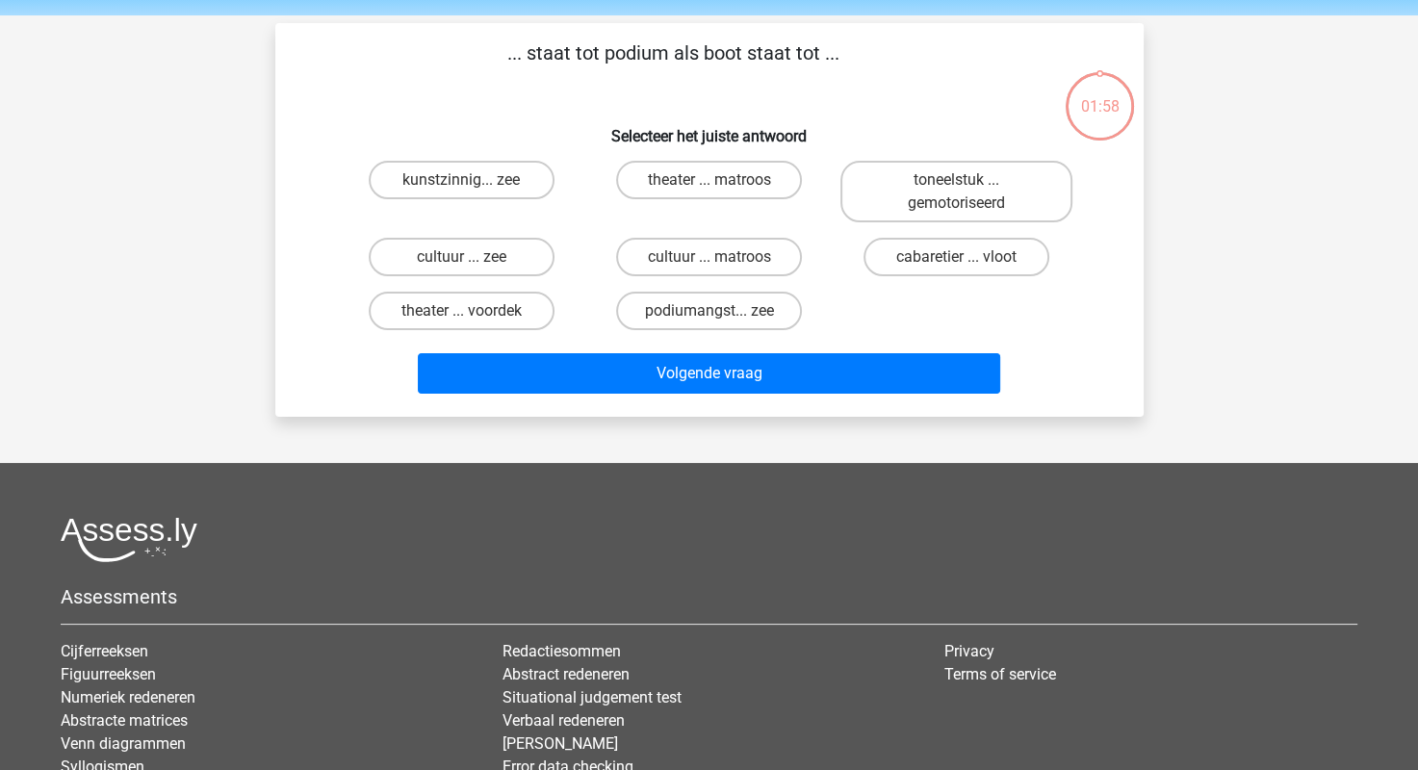
scroll to position [89, 0]
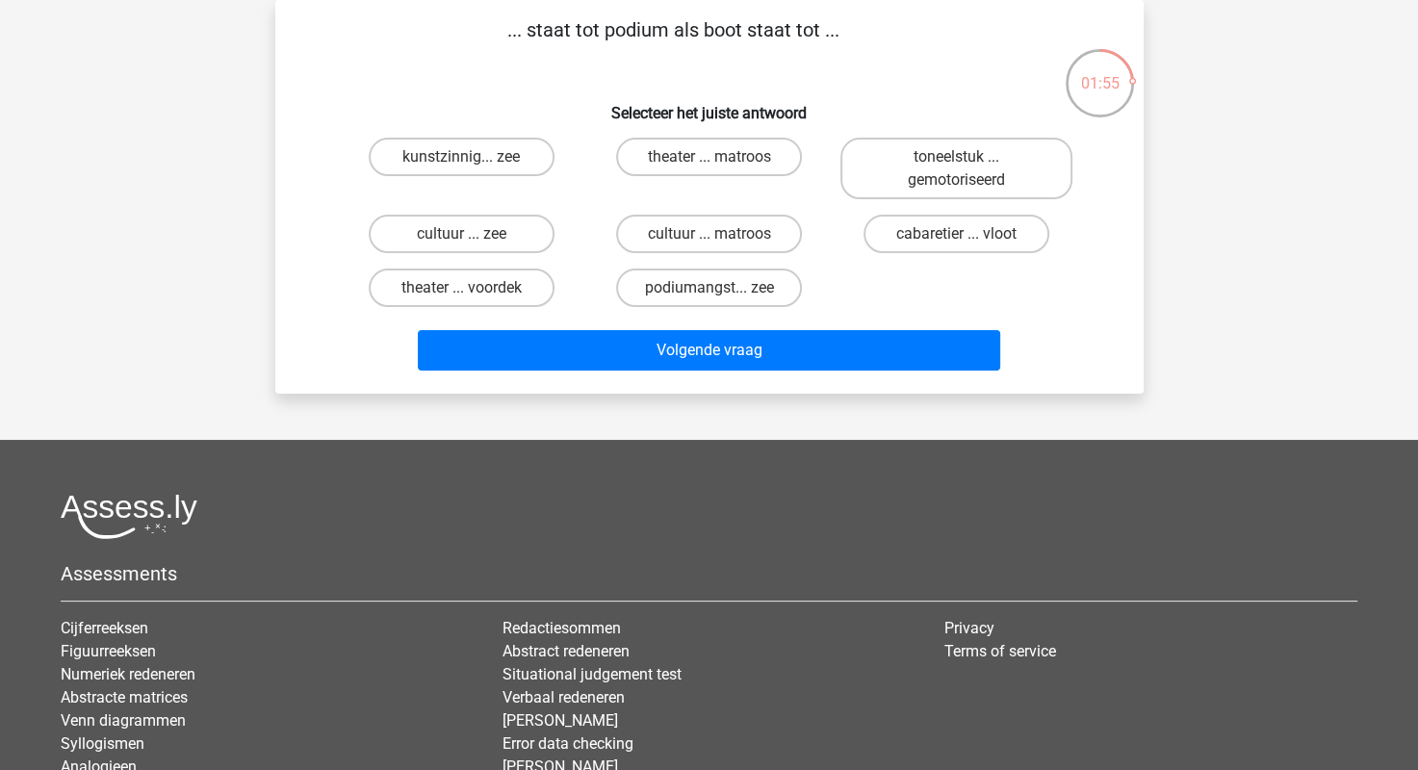
drag, startPoint x: 558, startPoint y: 35, endPoint x: 599, endPoint y: 32, distance: 40.5
click at [597, 32] on p "... staat tot podium als boot staat tot ..." at bounding box center [673, 44] width 734 height 58
drag, startPoint x: 599, startPoint y: 32, endPoint x: 836, endPoint y: 41, distance: 237.0
click at [836, 41] on p "... staat tot podium als boot staat tot ..." at bounding box center [673, 44] width 734 height 58
drag, startPoint x: 836, startPoint y: 41, endPoint x: 589, endPoint y: 79, distance: 249.3
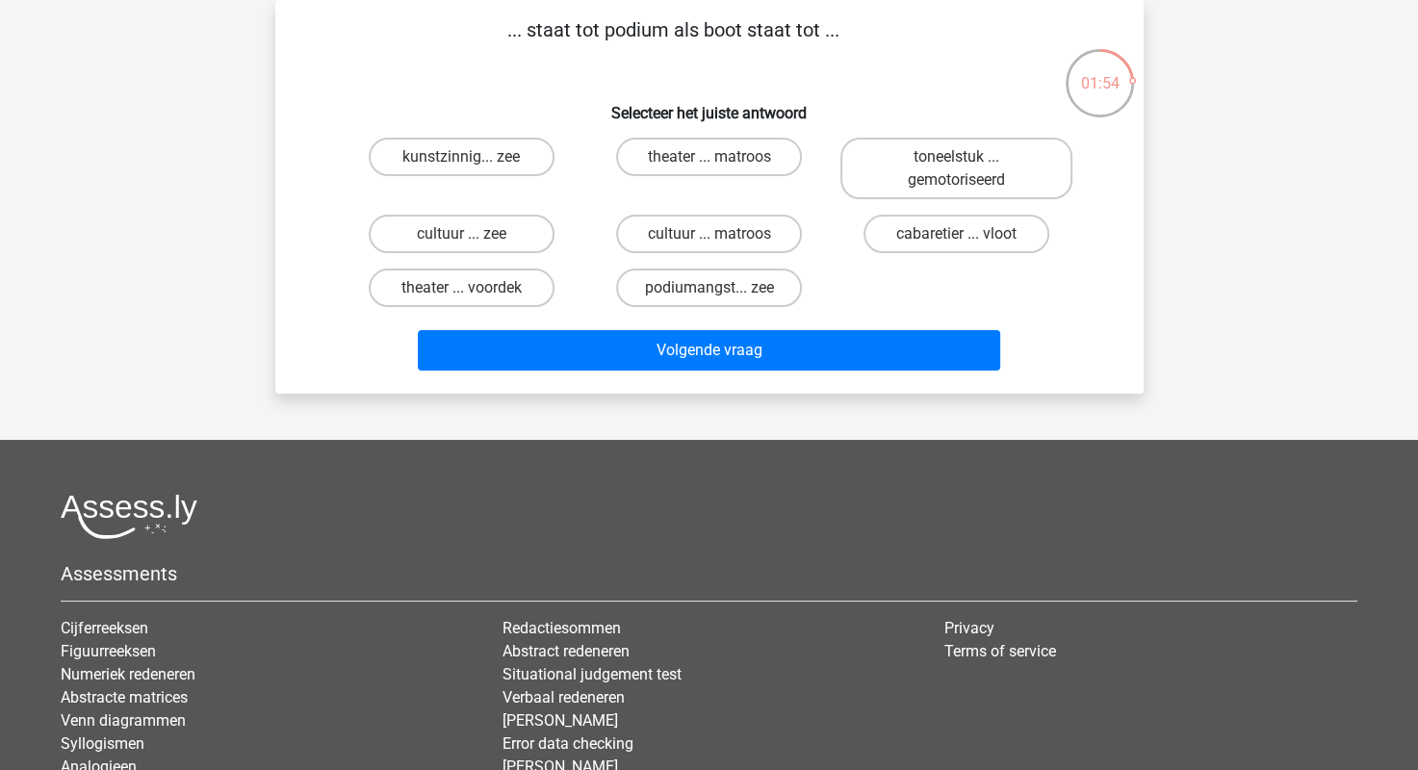
click at [589, 79] on div "... staat tot podium als boot staat tot ... Selecteer het juiste antwoord kunst…" at bounding box center [709, 196] width 853 height 363
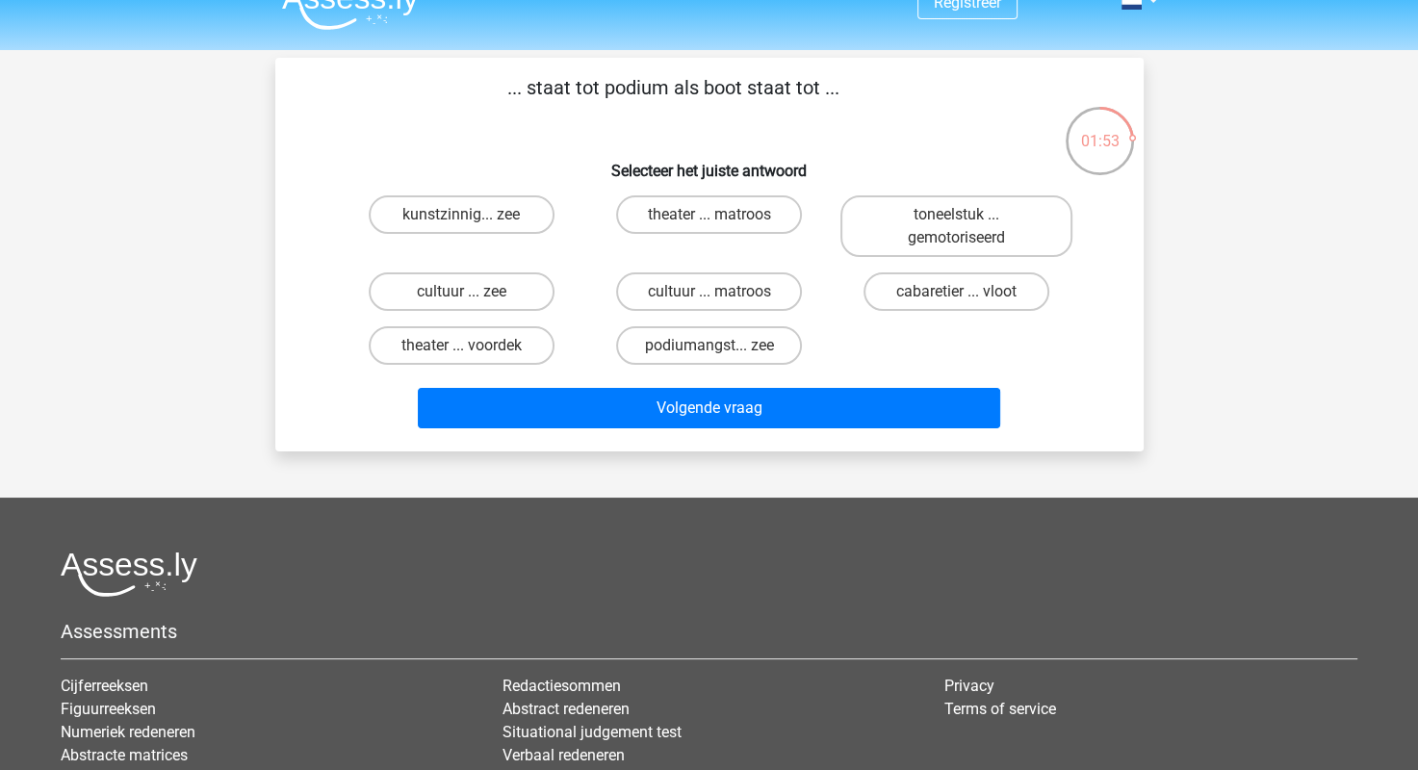
scroll to position [0, 0]
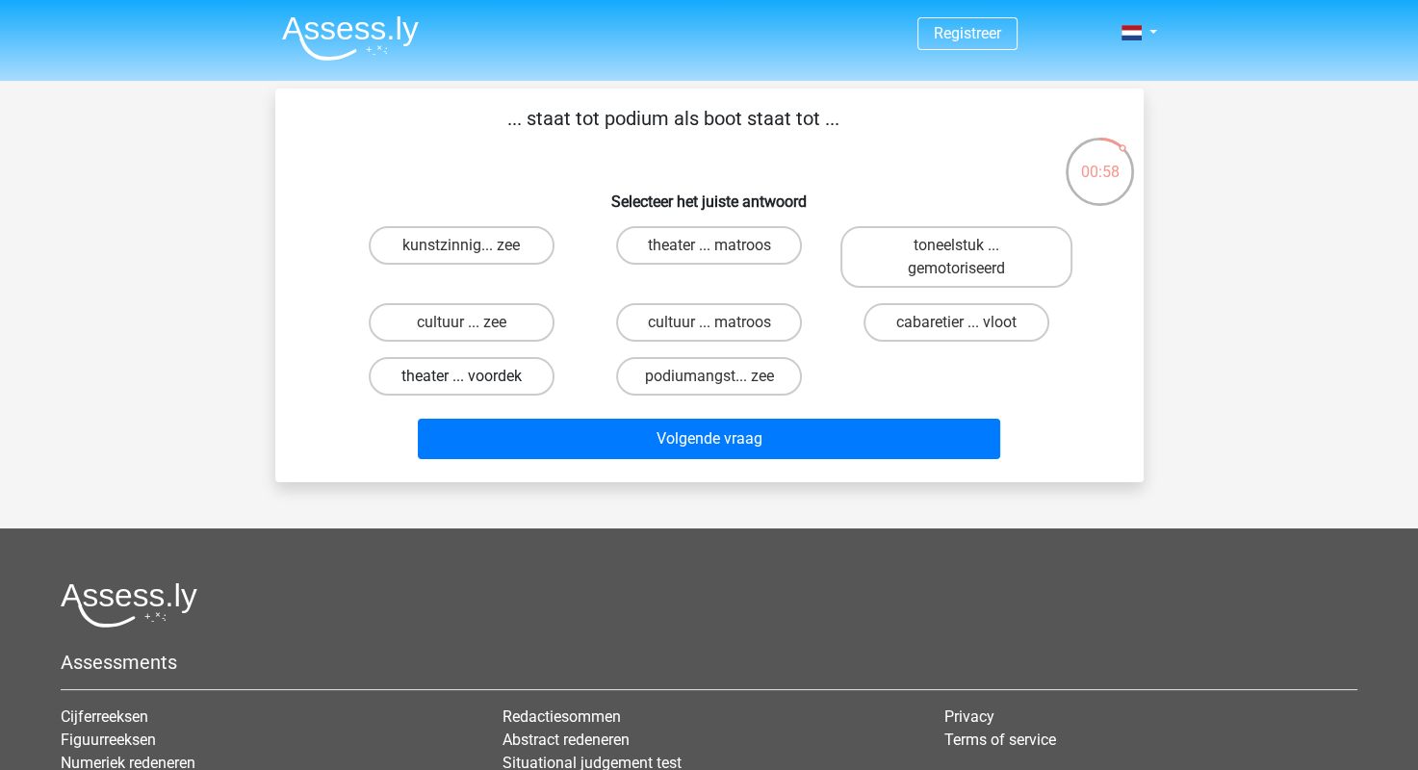
click at [522, 362] on label "theater ... voordek" at bounding box center [462, 376] width 186 height 39
click at [474, 376] on input "theater ... voordek" at bounding box center [467, 382] width 13 height 13
radio input "true"
click at [666, 462] on div "Volgende vraag" at bounding box center [709, 443] width 743 height 48
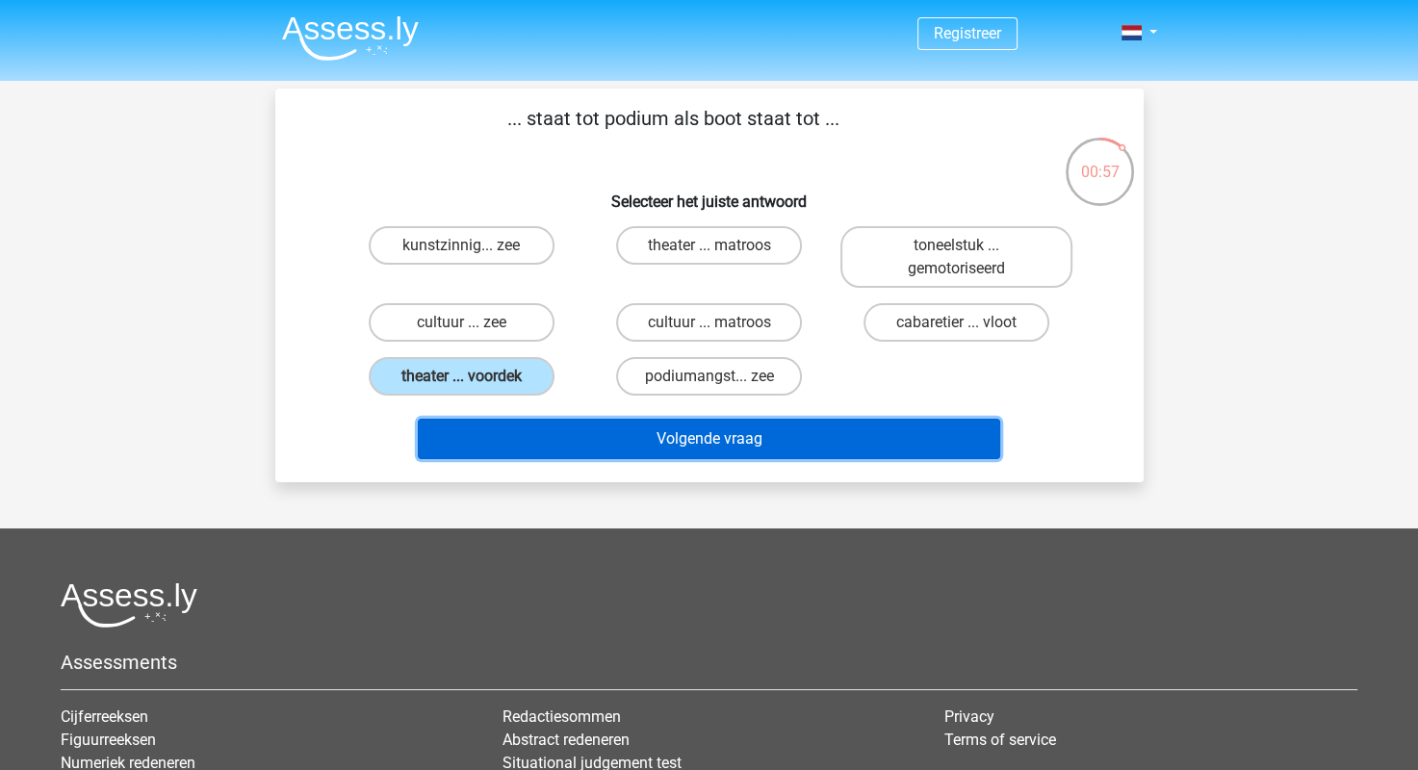
click at [665, 447] on button "Volgende vraag" at bounding box center [709, 439] width 582 height 40
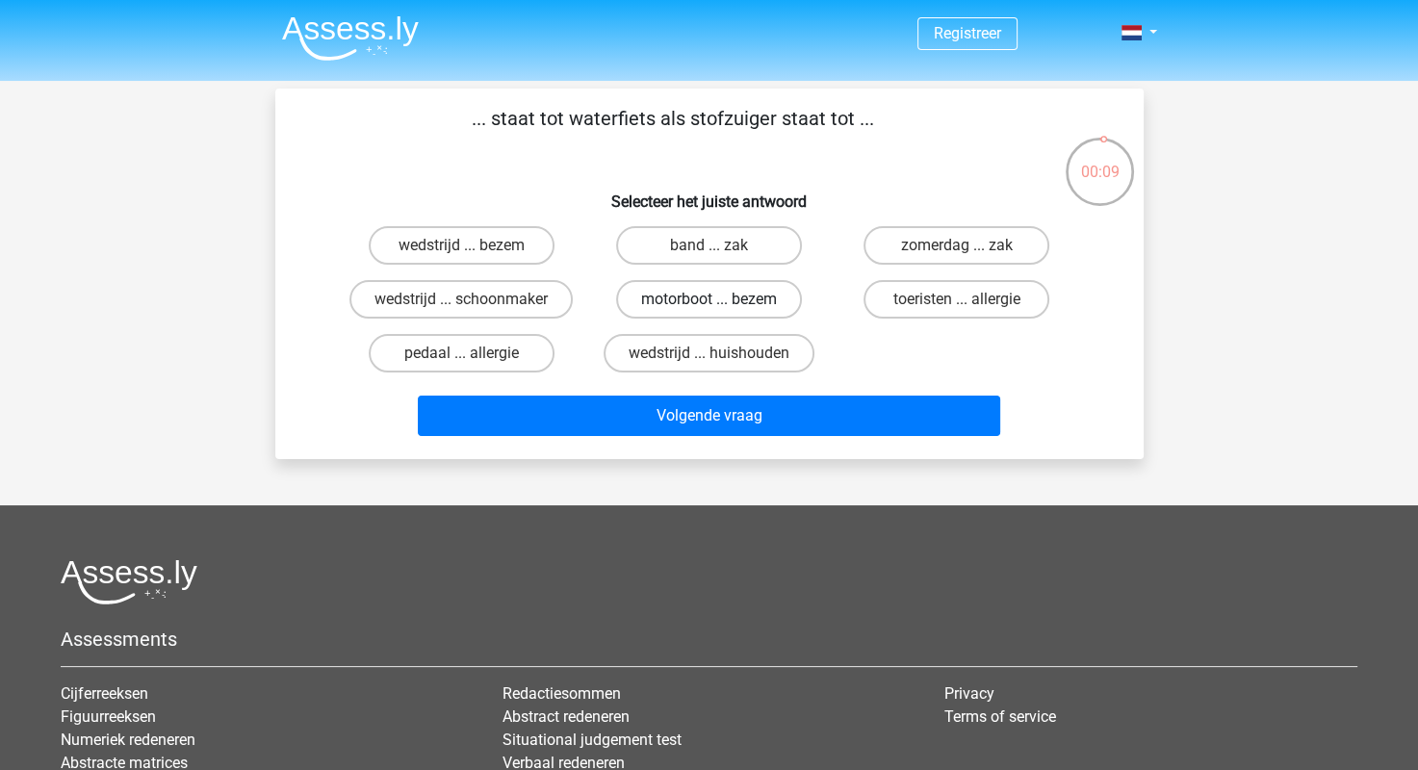
click at [716, 297] on label "motorboot ... bezem" at bounding box center [709, 299] width 186 height 39
click at [716, 299] on input "motorboot ... bezem" at bounding box center [715, 305] width 13 height 13
radio input "true"
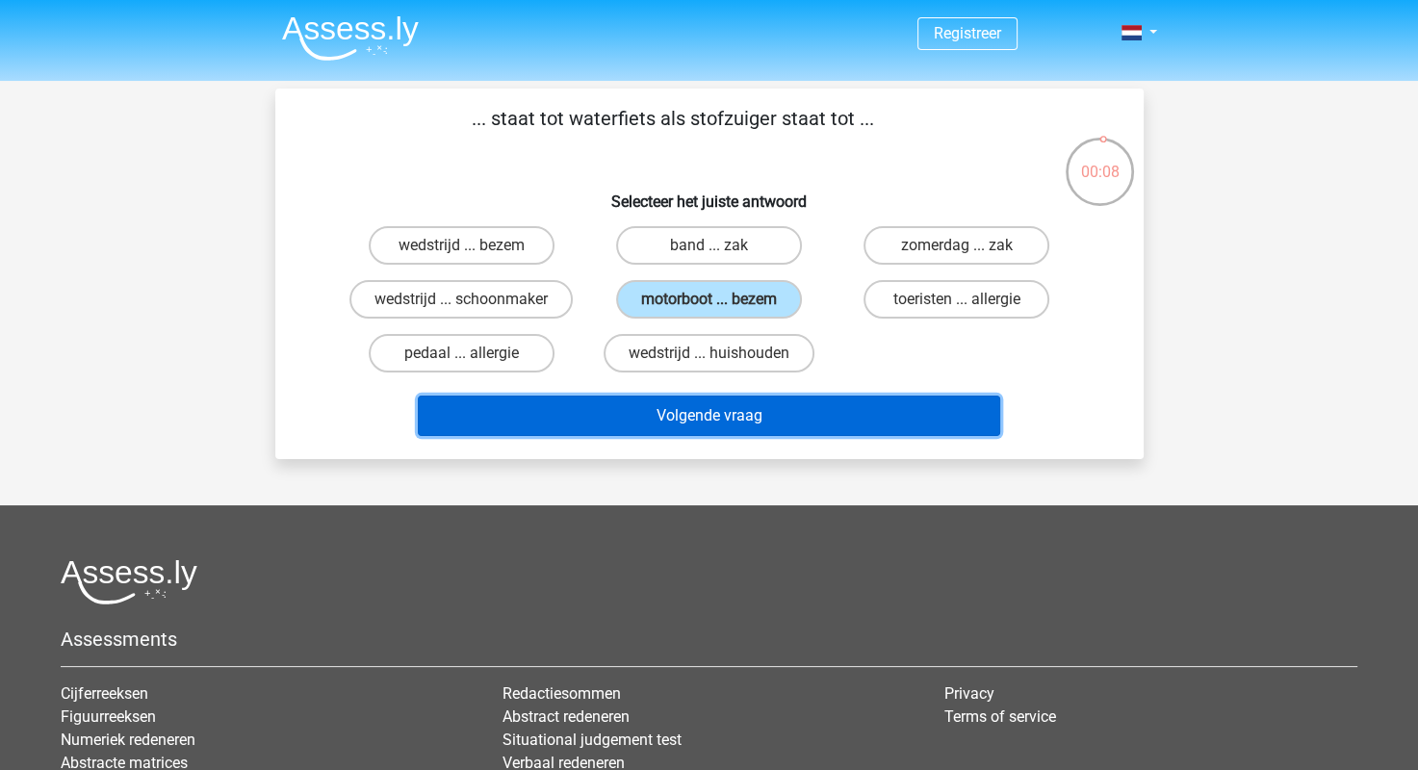
click at [739, 413] on button "Volgende vraag" at bounding box center [709, 416] width 582 height 40
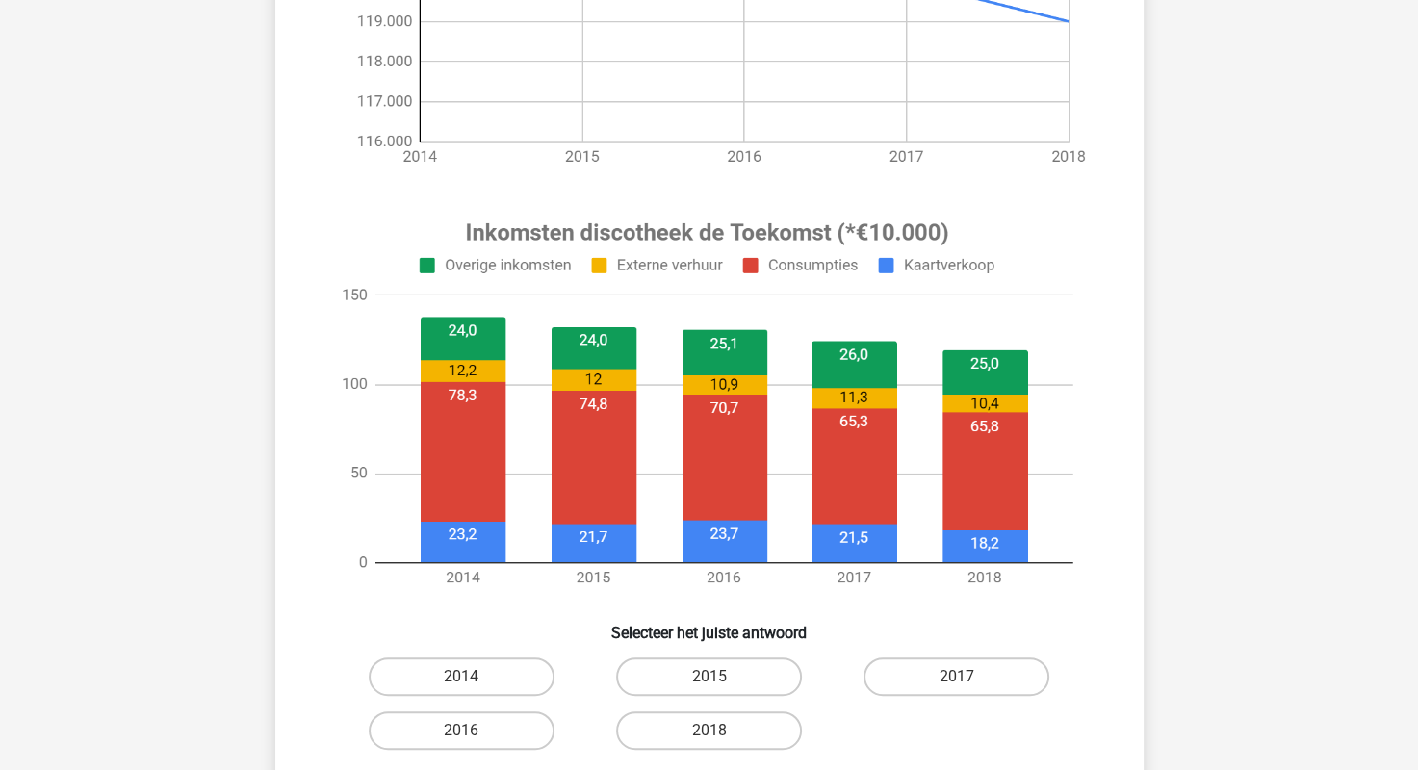
scroll to position [474, 0]
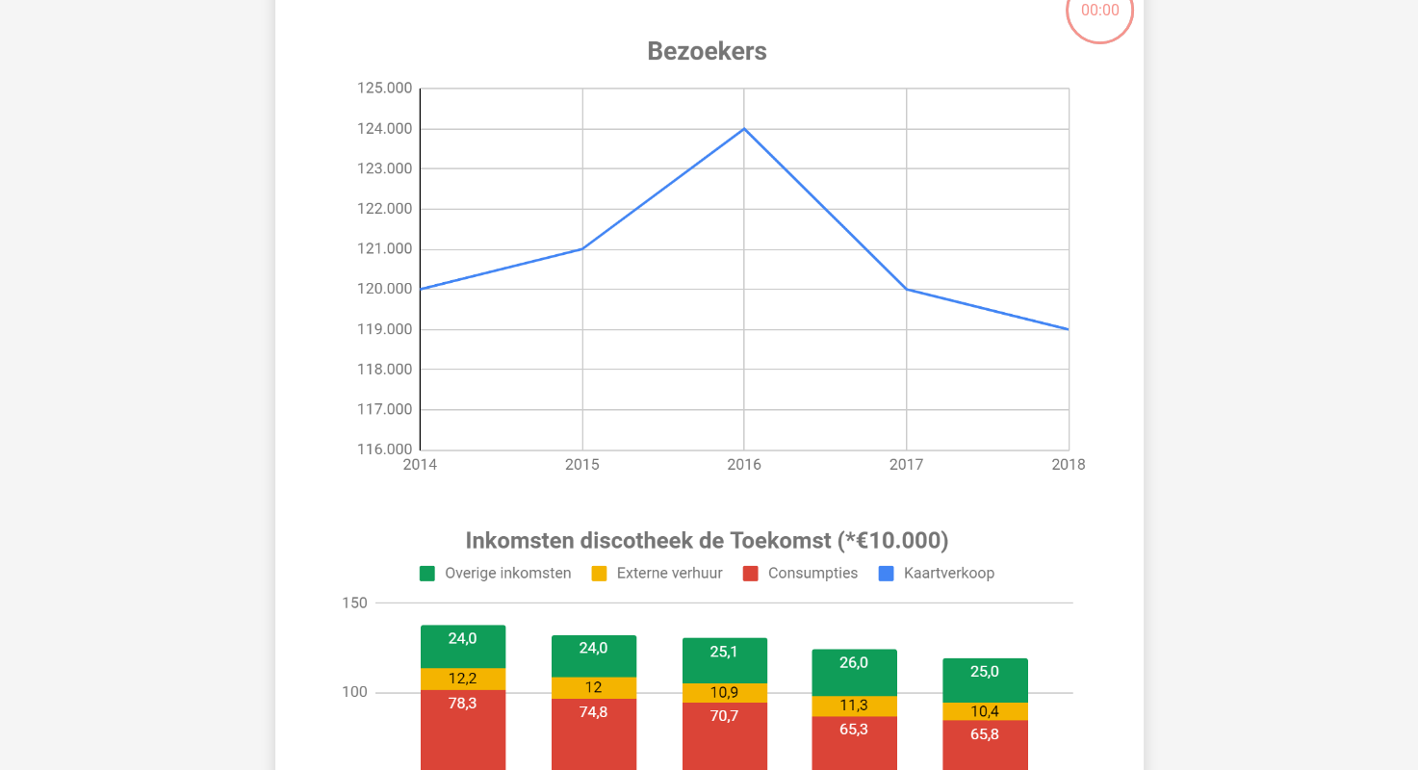
scroll to position [99, 0]
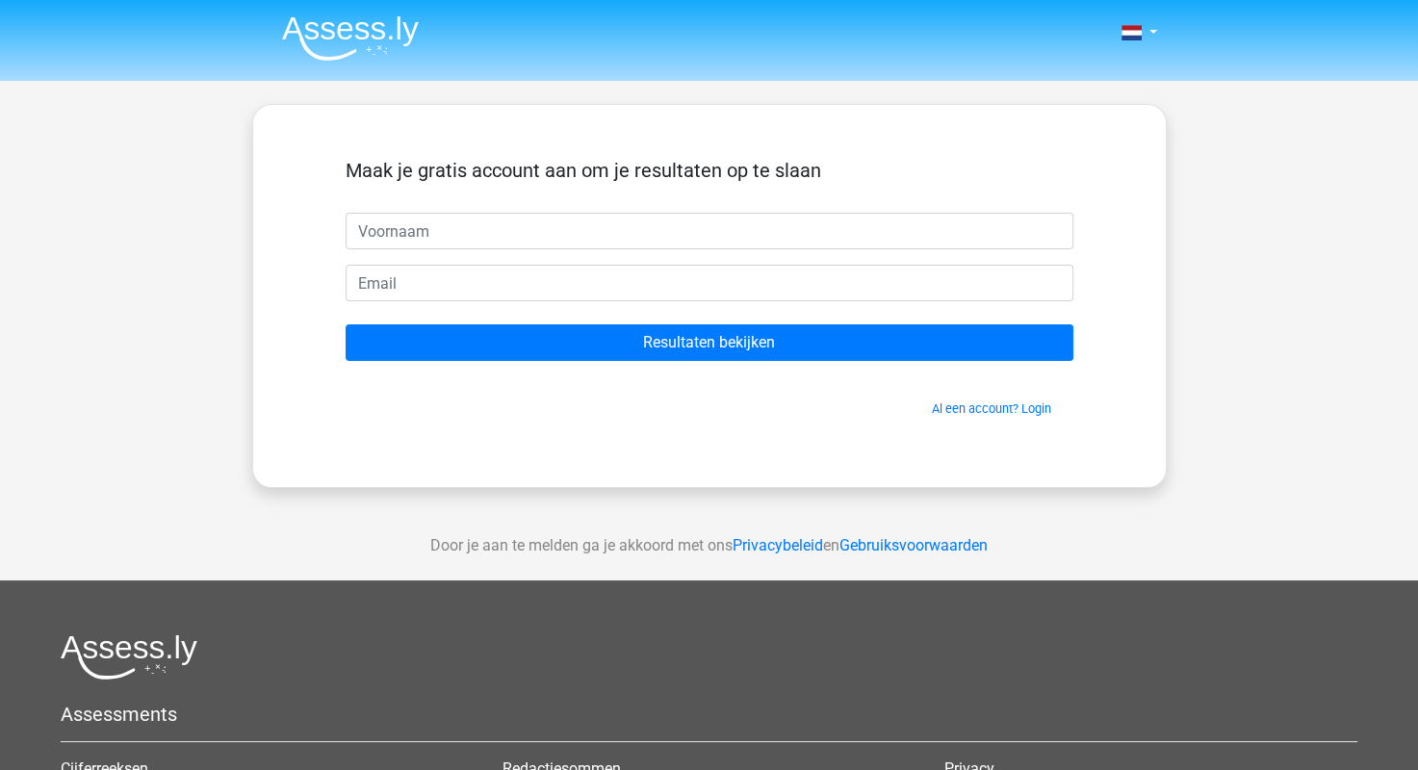
click at [675, 412] on span "Al een account? Login" at bounding box center [709, 408] width 712 height 18
